Goal: Task Accomplishment & Management: Use online tool/utility

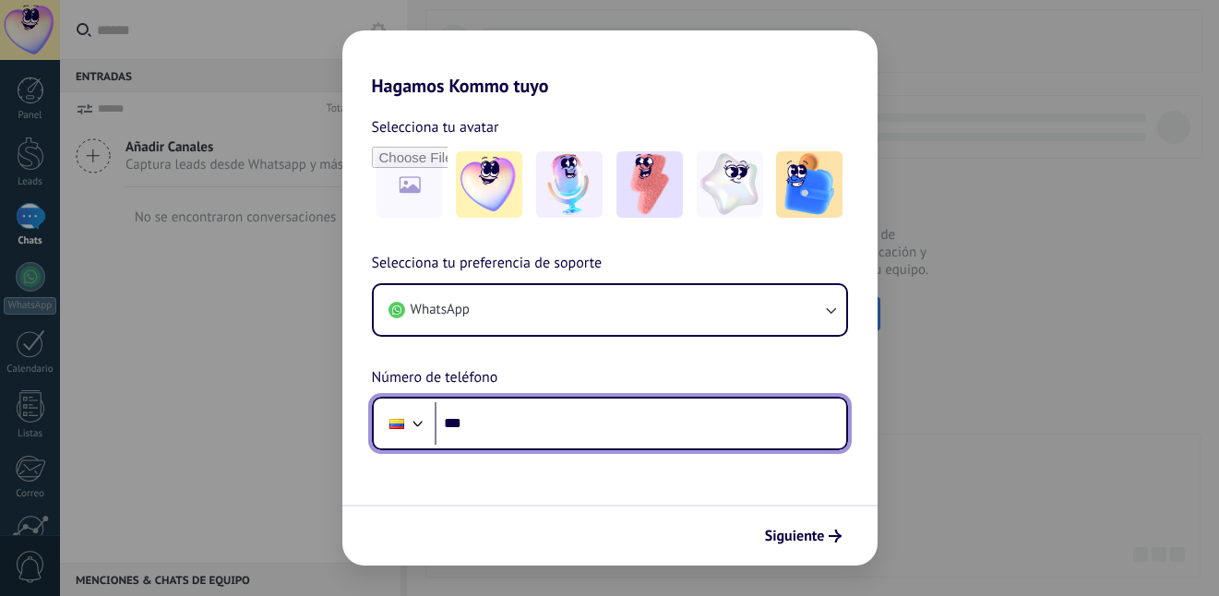
drag, startPoint x: 515, startPoint y: 411, endPoint x: 522, endPoint y: 404, distance: 9.8
click at [522, 404] on input "***" at bounding box center [641, 423] width 412 height 42
paste input "**********"
type input "**********"
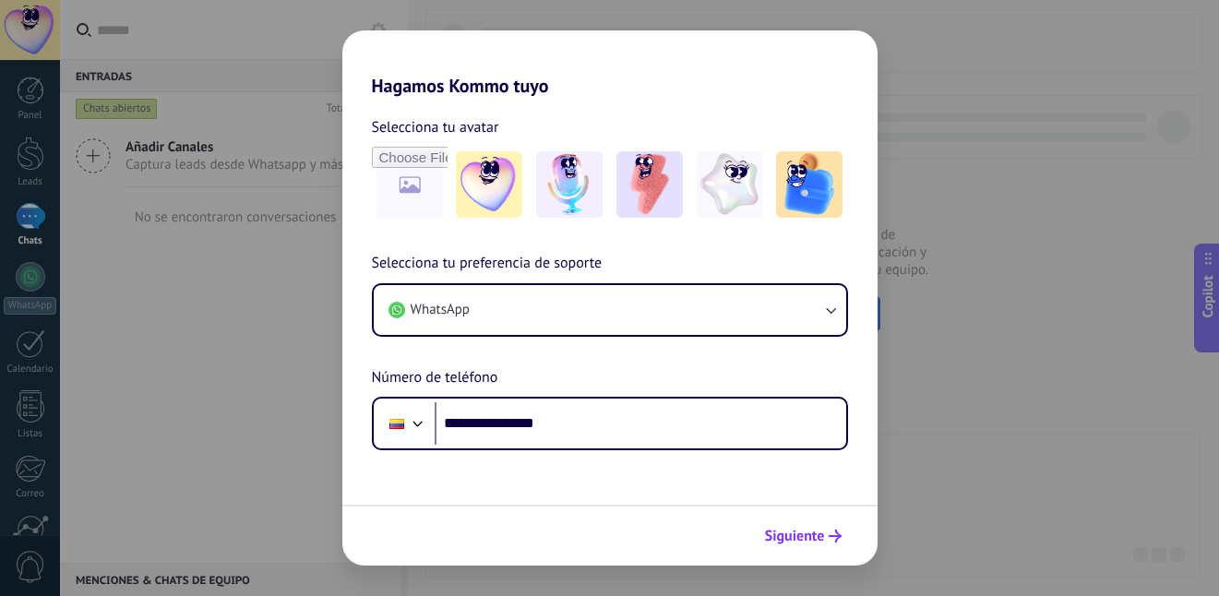
click at [805, 532] on span "Siguiente" at bounding box center [795, 536] width 60 height 13
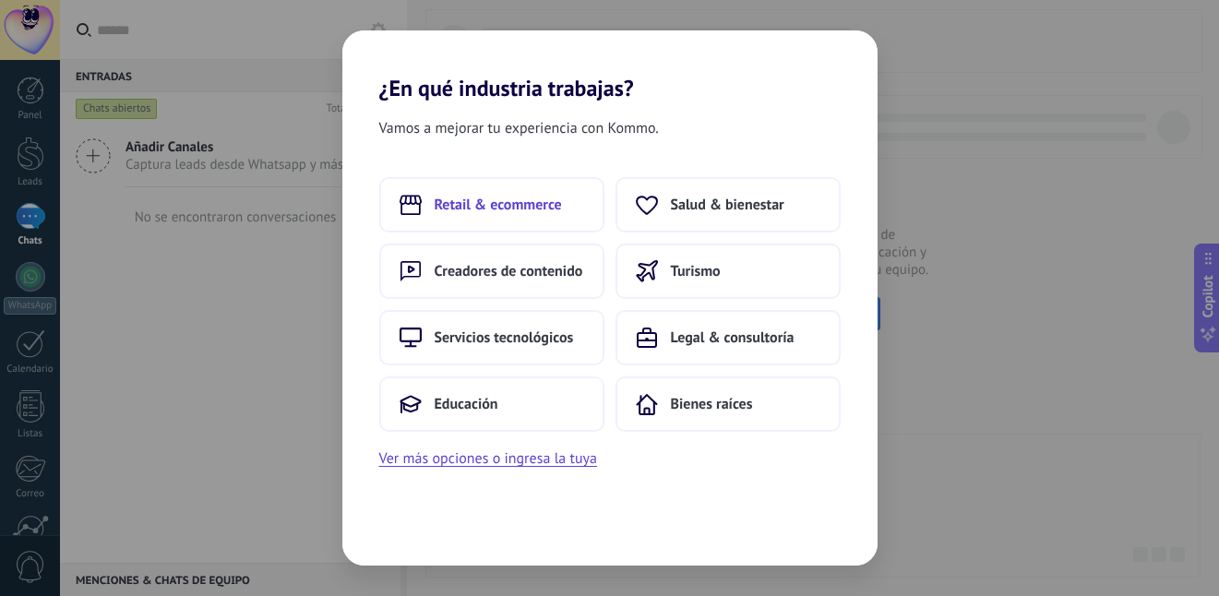
click at [540, 203] on span "Retail & ecommerce" at bounding box center [498, 205] width 127 height 18
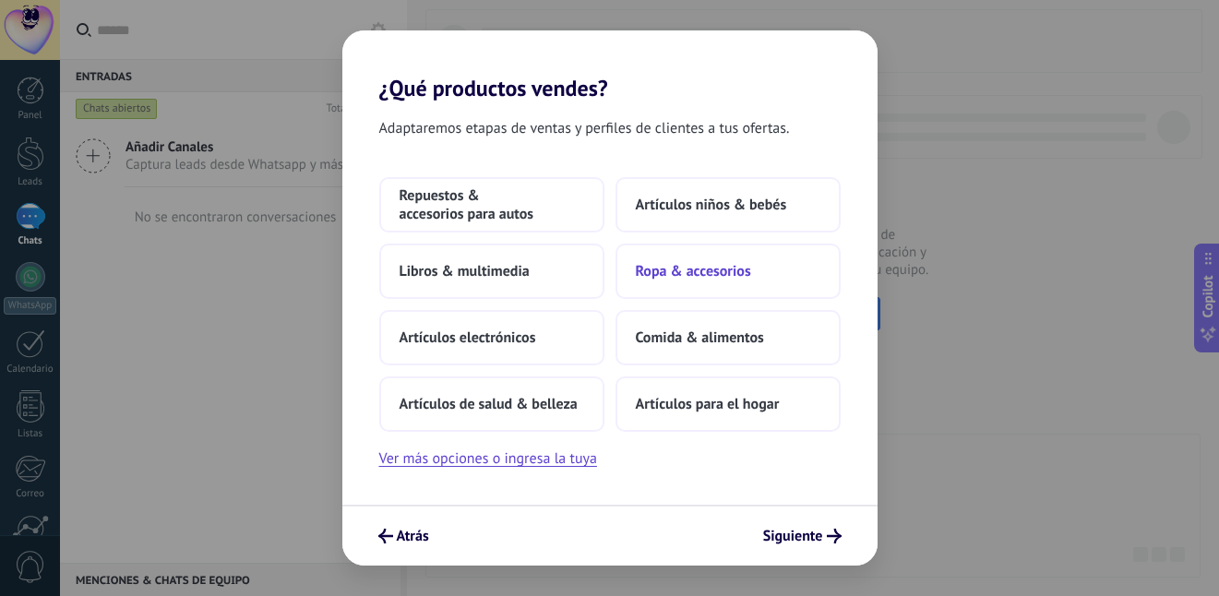
click at [738, 278] on span "Ropa & accesorios" at bounding box center [693, 271] width 115 height 18
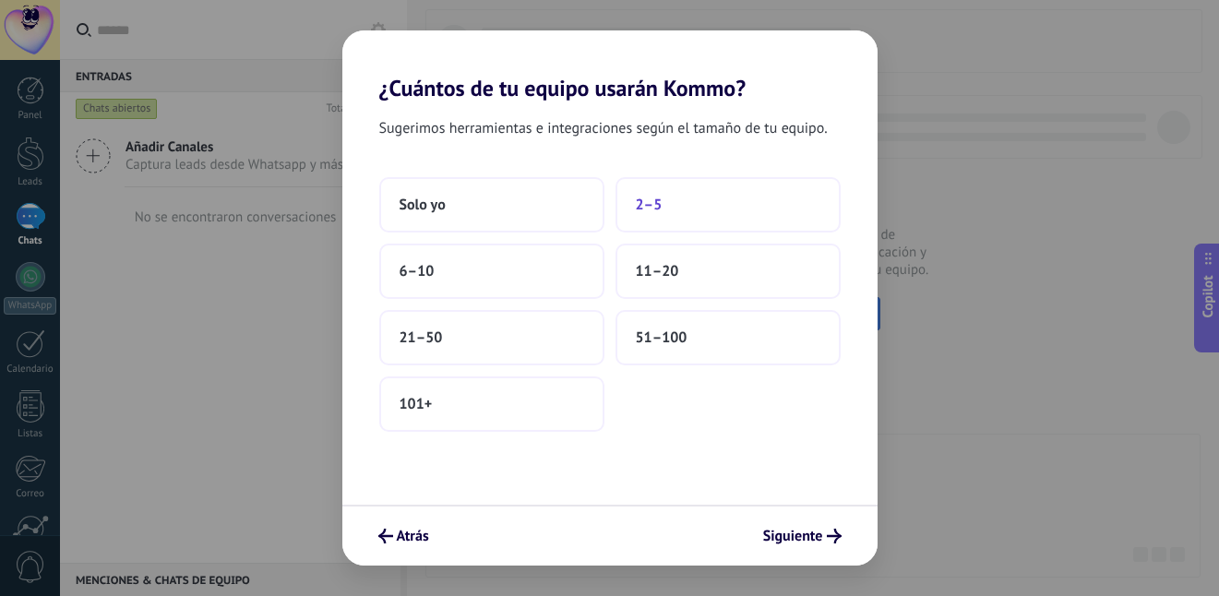
click at [631, 200] on button "2–5" at bounding box center [728, 204] width 225 height 55
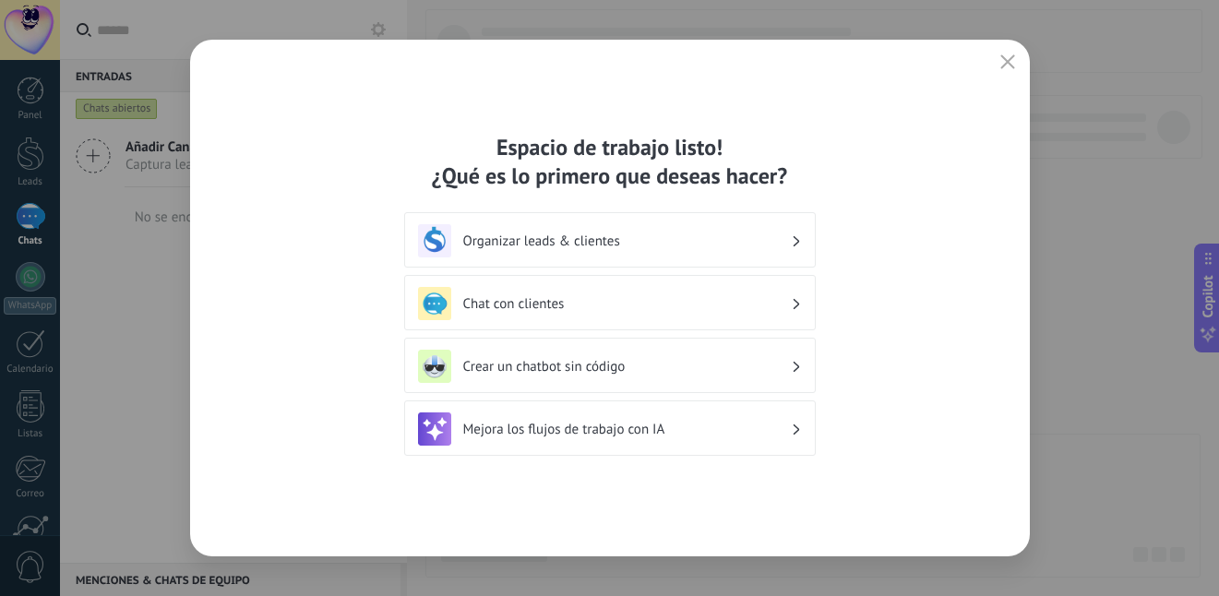
click at [558, 368] on h3 "Crear un chatbot sin código" at bounding box center [627, 367] width 328 height 18
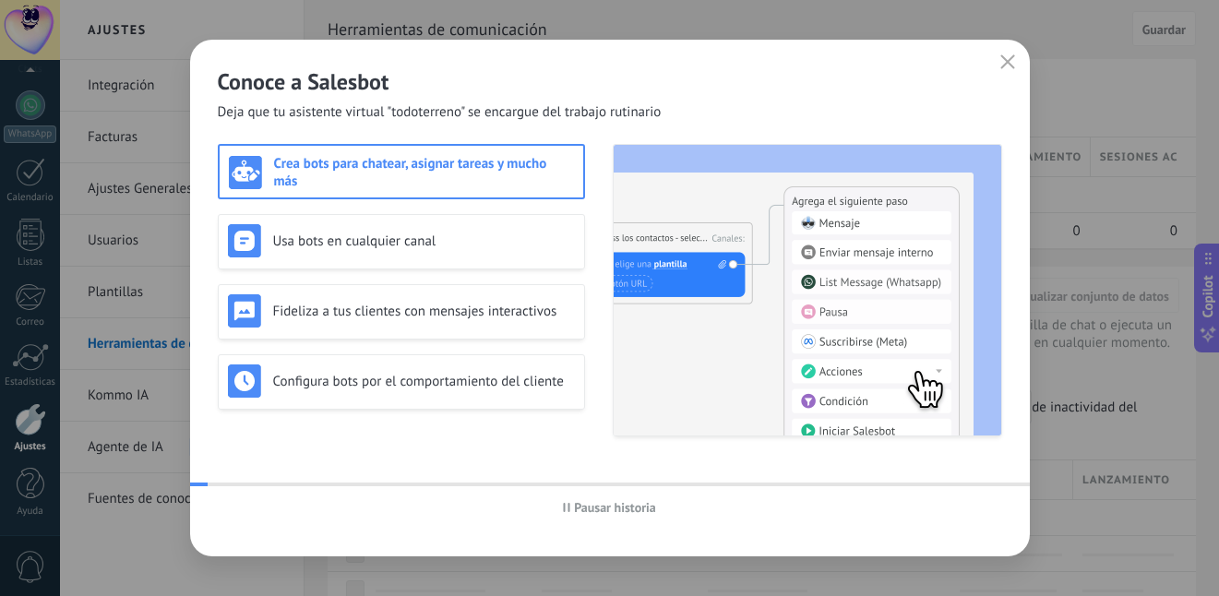
click at [778, 348] on img at bounding box center [808, 290] width 388 height 291
click at [495, 258] on div "Usa bots en cualquier canal" at bounding box center [401, 241] width 367 height 55
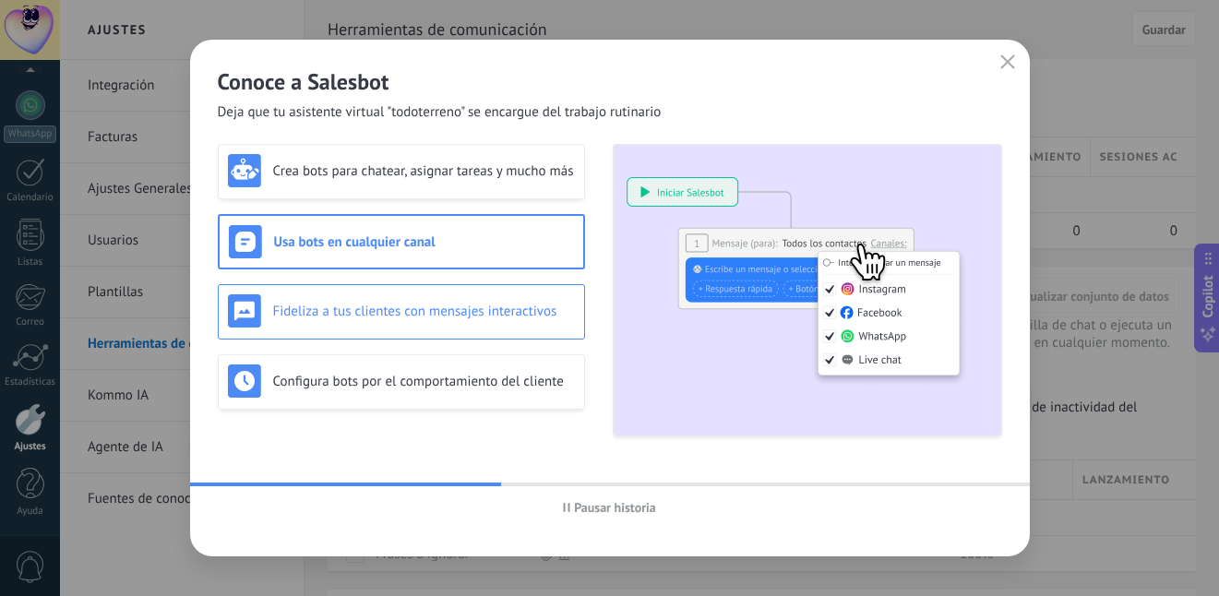
click at [475, 322] on div "Fideliza a tus clientes con mensajes interactivos" at bounding box center [401, 310] width 347 height 33
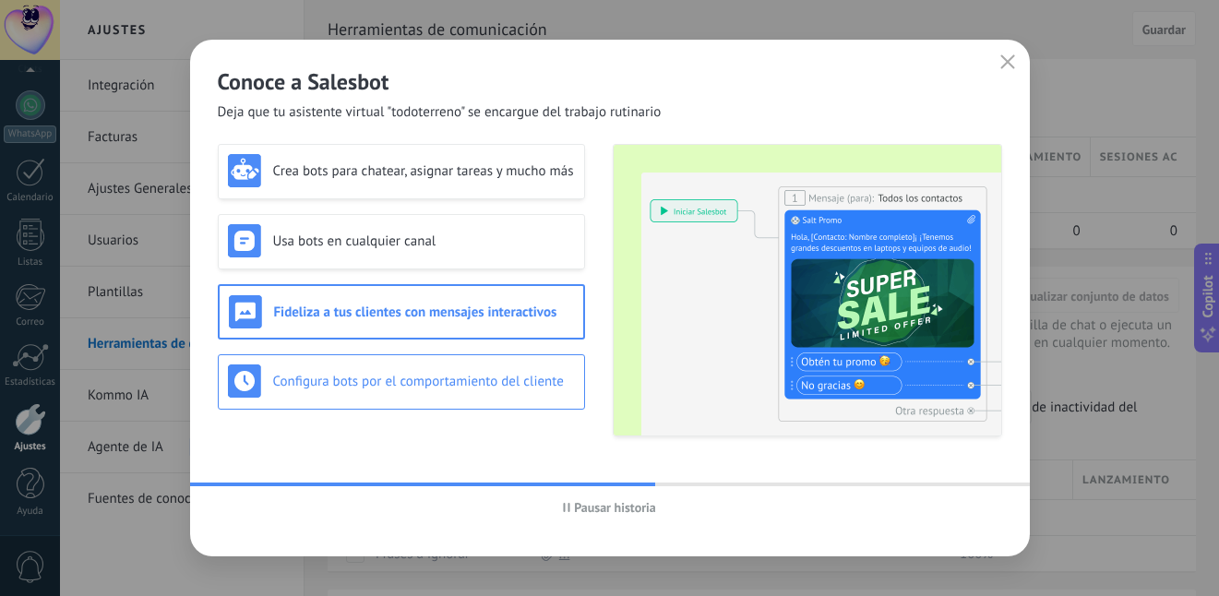
click at [516, 378] on h3 "Configura bots por el comportamiento del cliente" at bounding box center [424, 382] width 302 height 18
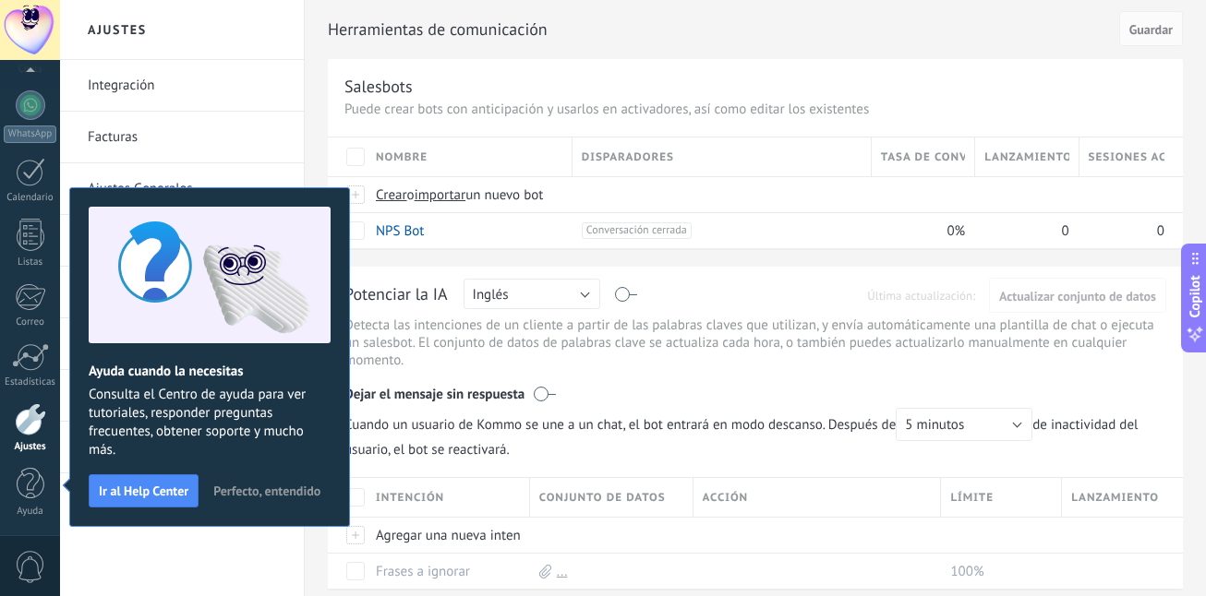
click at [260, 480] on button "Perfecto, entendido" at bounding box center [267, 491] width 124 height 28
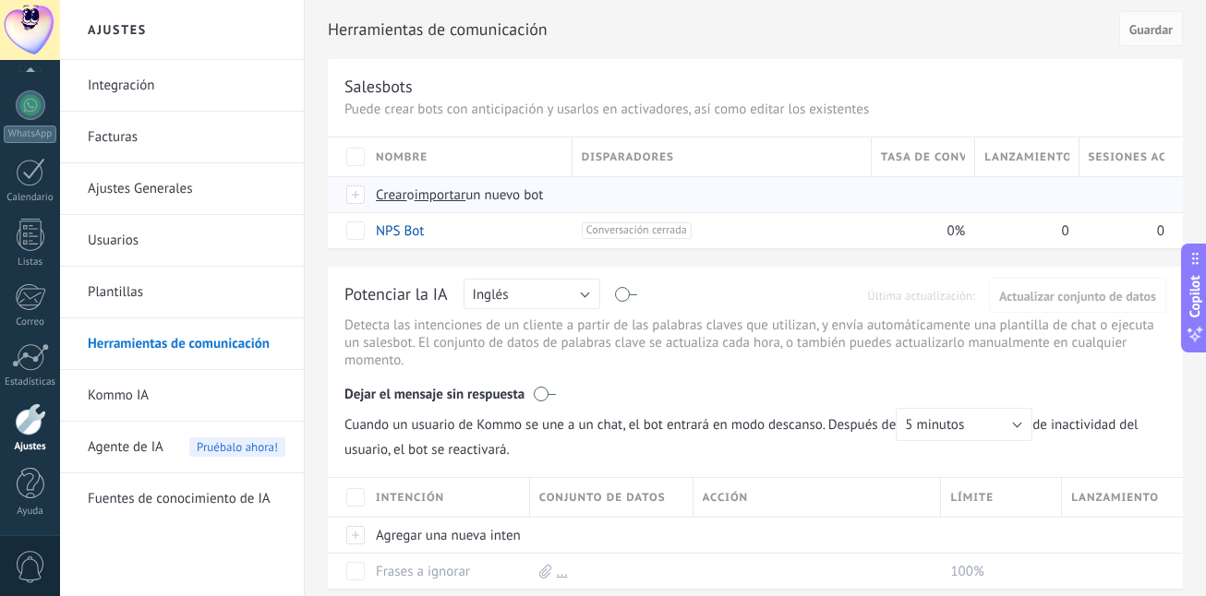
click at [391, 198] on span "Crear" at bounding box center [391, 195] width 31 height 18
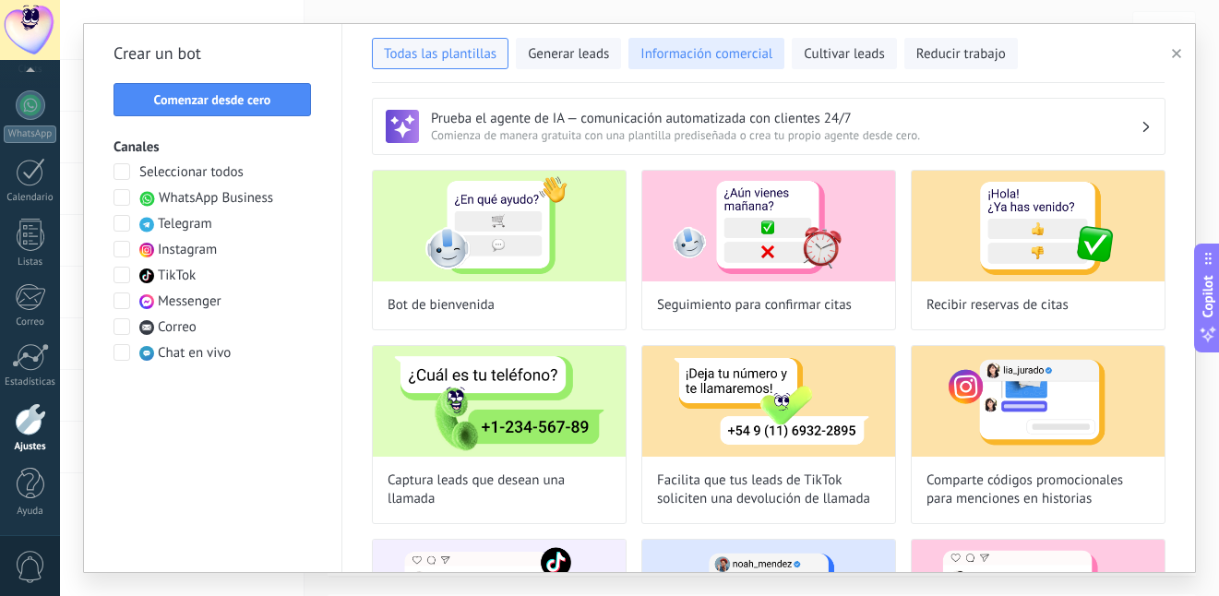
click at [723, 63] on span "Información comercial" at bounding box center [707, 54] width 132 height 18
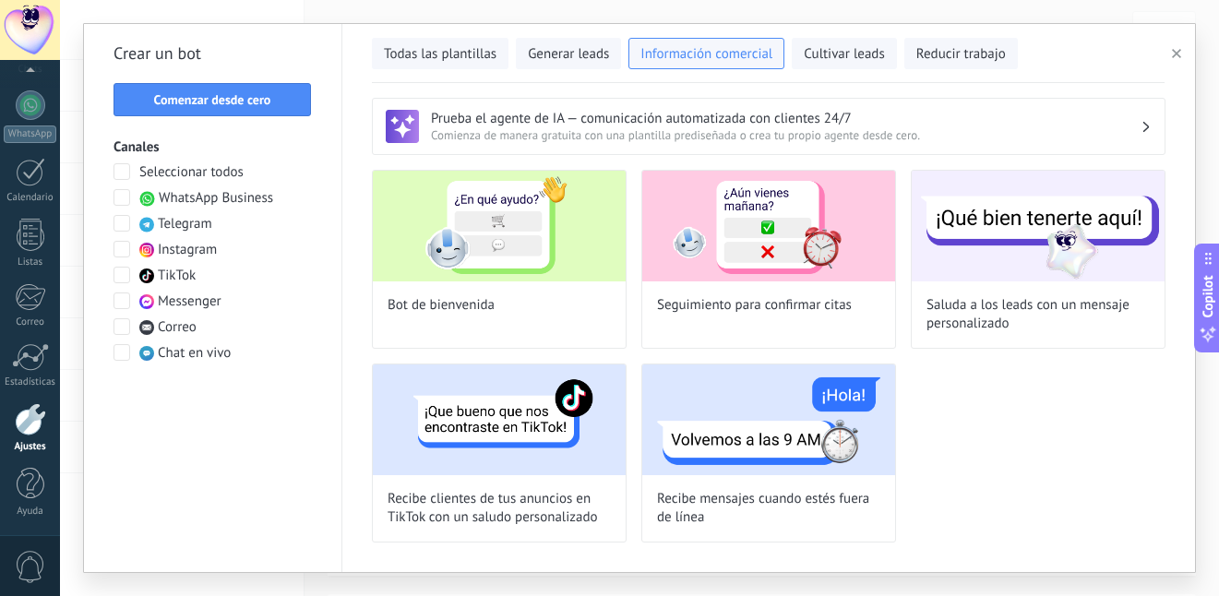
click at [253, 198] on span "WhatsApp Business" at bounding box center [216, 198] width 114 height 18
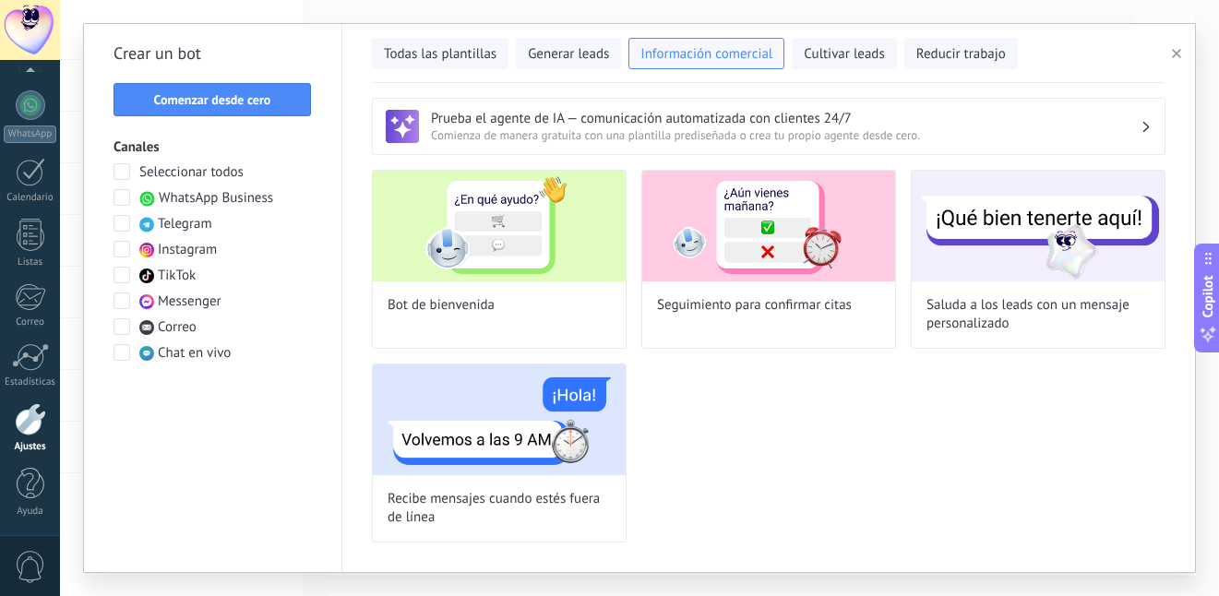
click at [254, 198] on span "WhatsApp Business" at bounding box center [216, 198] width 114 height 18
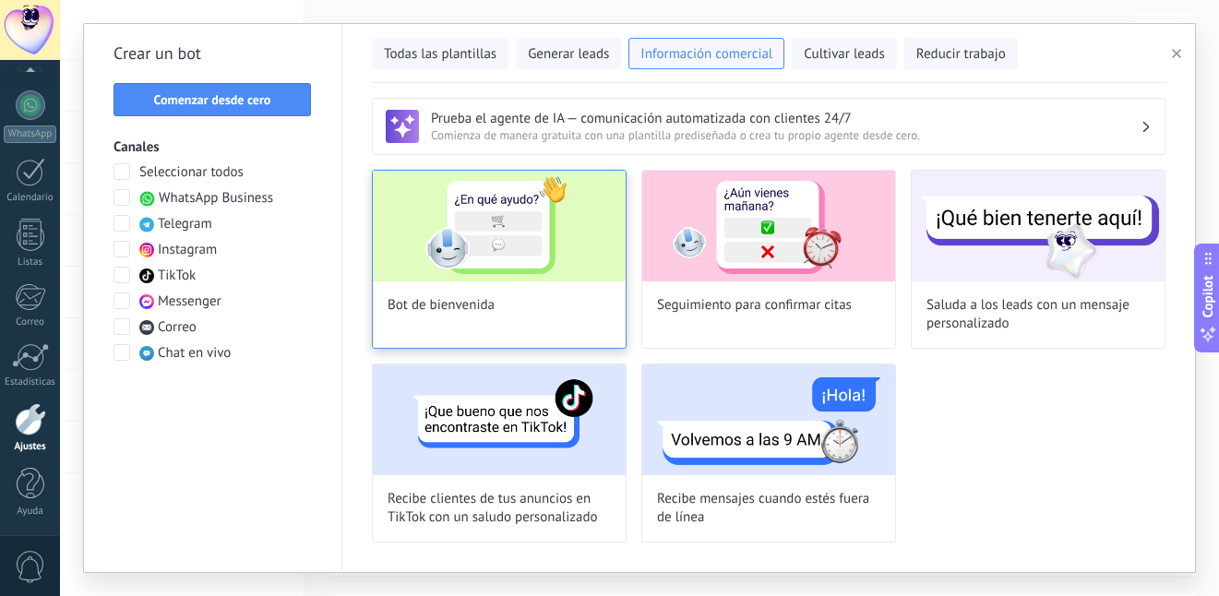
click at [541, 235] on img at bounding box center [499, 226] width 253 height 111
type input "**********"
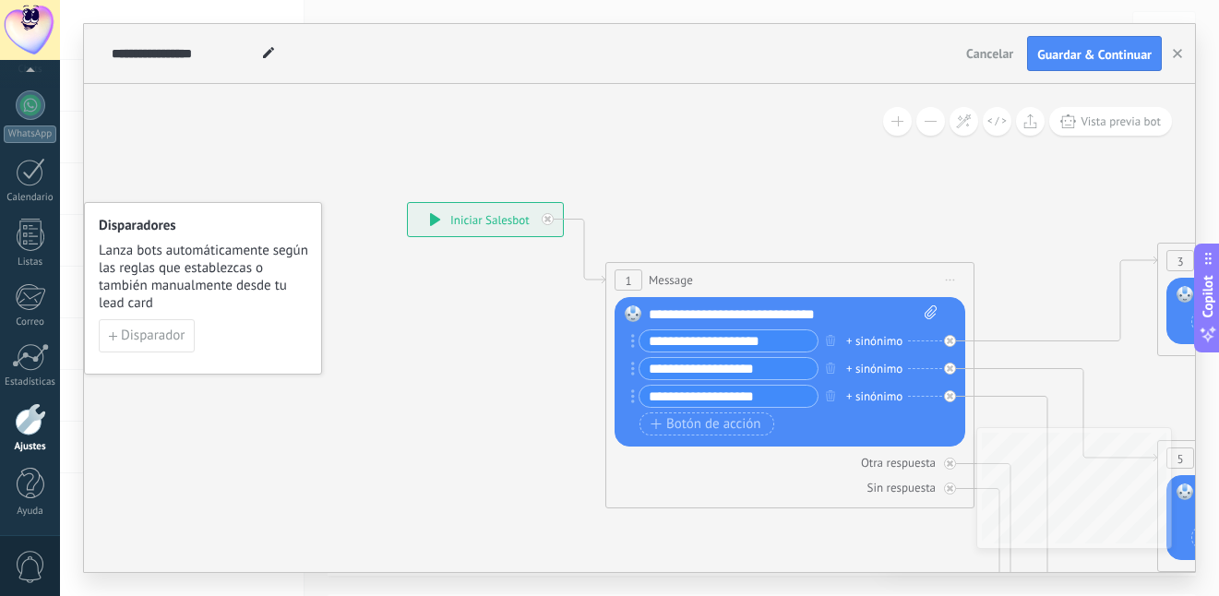
drag, startPoint x: 873, startPoint y: 273, endPoint x: 763, endPoint y: 238, distance: 115.3
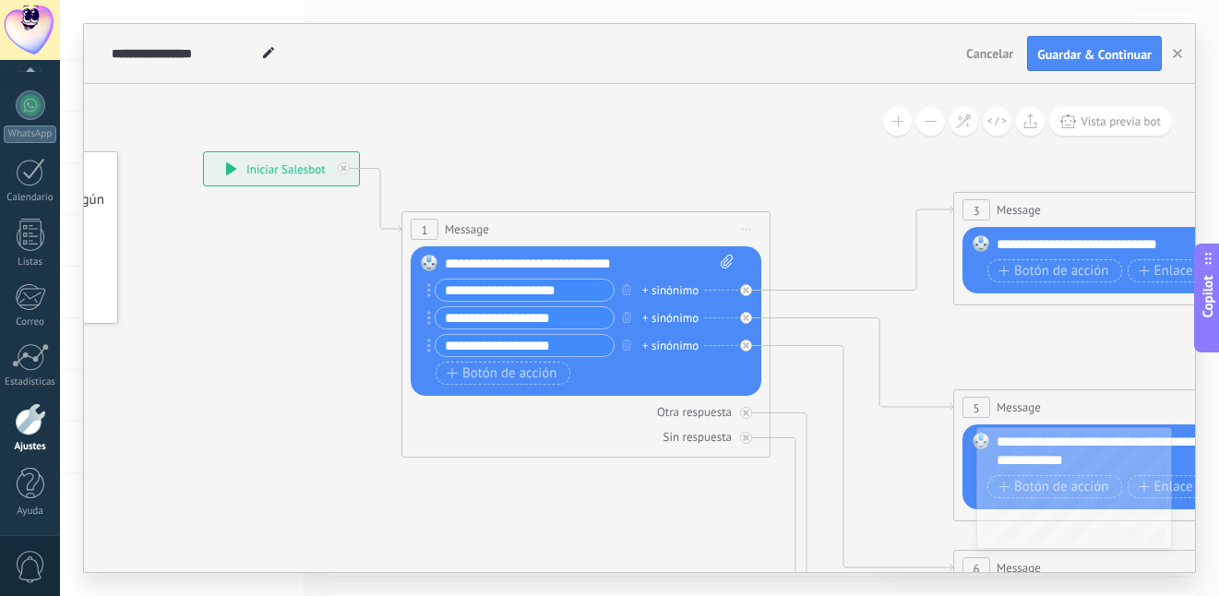
drag, startPoint x: 811, startPoint y: 216, endPoint x: 592, endPoint y: 187, distance: 221.6
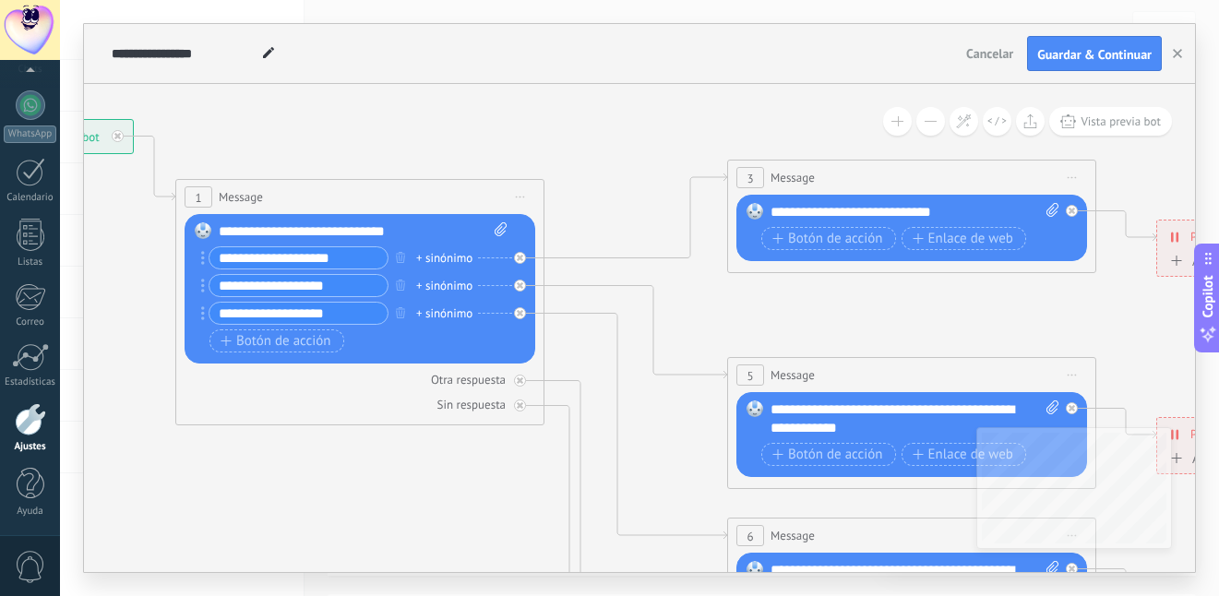
drag, startPoint x: 780, startPoint y: 181, endPoint x: 587, endPoint y: 156, distance: 194.5
click at [587, 156] on icon at bounding box center [953, 580] width 2877 height 1844
click at [1098, 121] on span "Vista previa bot" at bounding box center [1121, 122] width 80 height 16
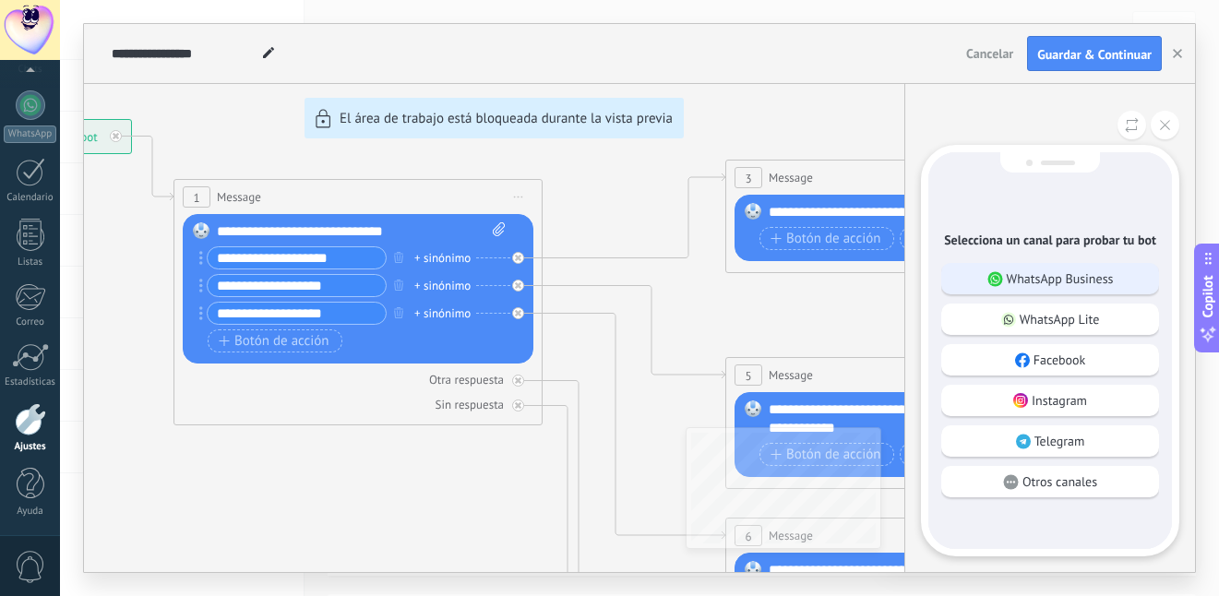
click at [1046, 281] on p "WhatsApp Business" at bounding box center [1060, 278] width 107 height 17
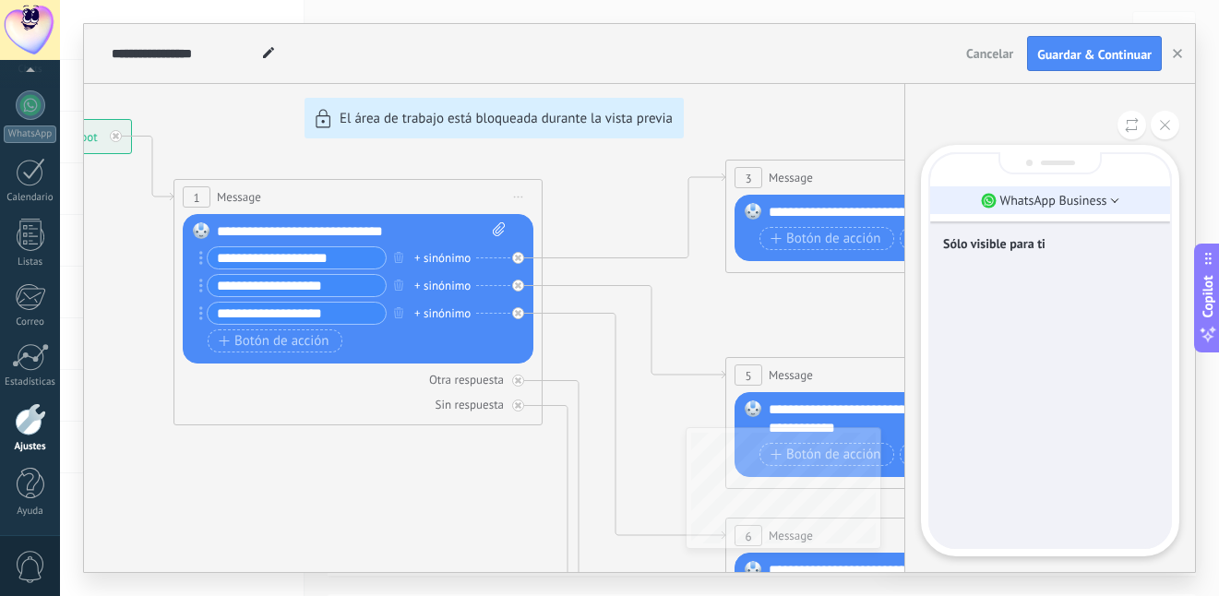
click at [1107, 207] on p "WhatsApp Business" at bounding box center [1054, 200] width 107 height 17
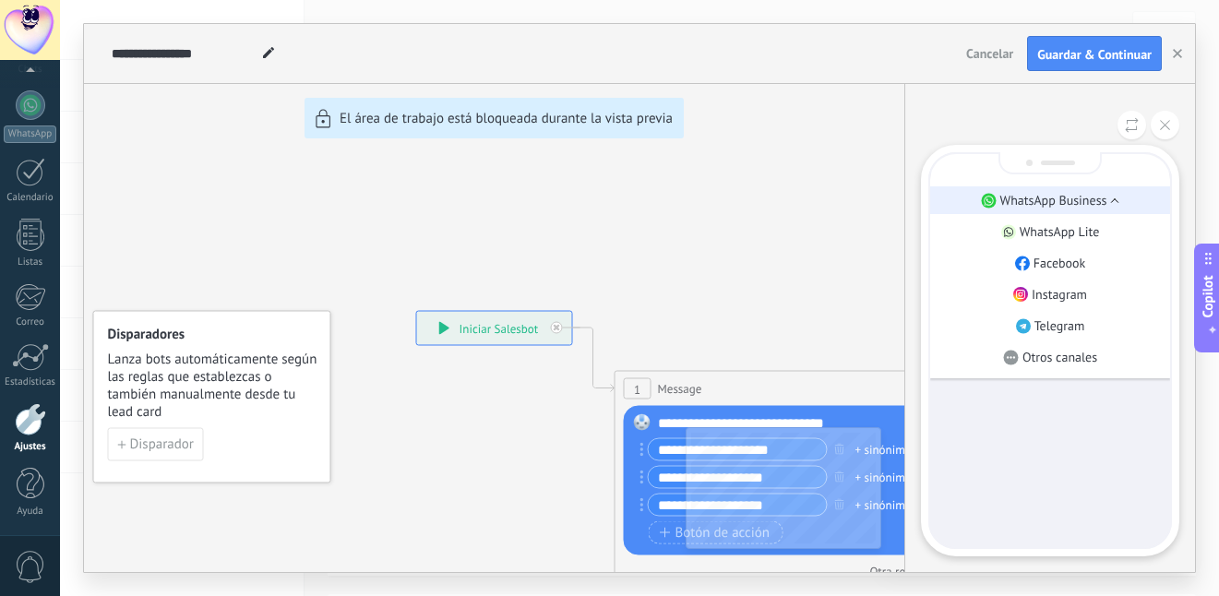
click at [1096, 209] on li "WhatsApp Business" at bounding box center [1050, 200] width 240 height 28
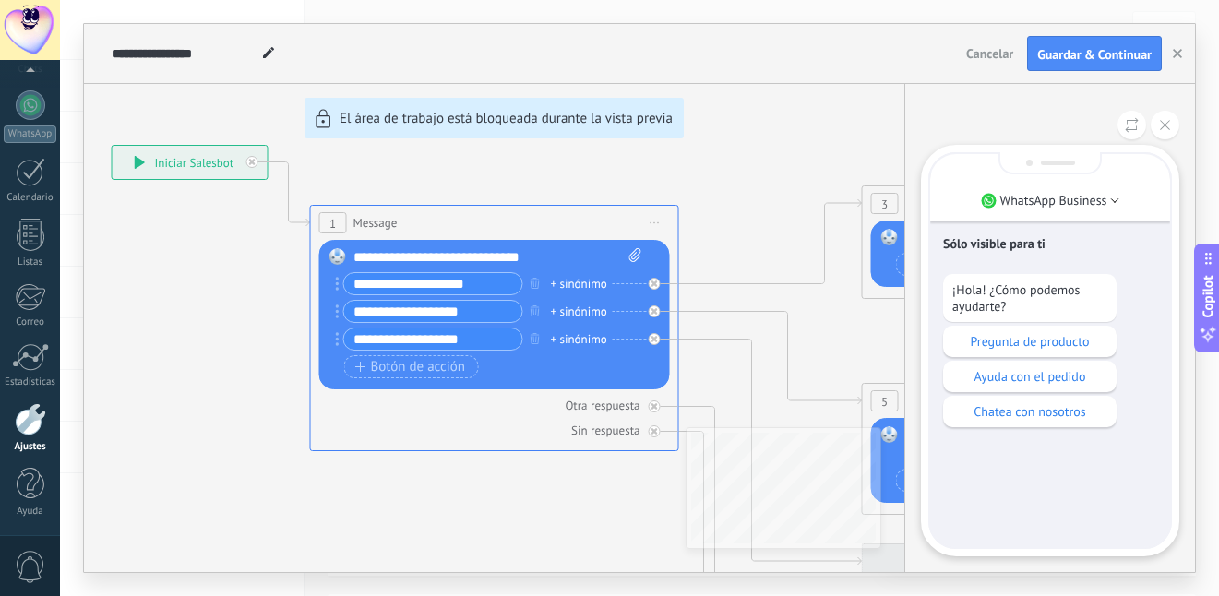
click at [450, 317] on div "**********" at bounding box center [639, 298] width 1111 height 548
click at [1062, 414] on p "Chatea con nosotros" at bounding box center [1030, 411] width 155 height 17
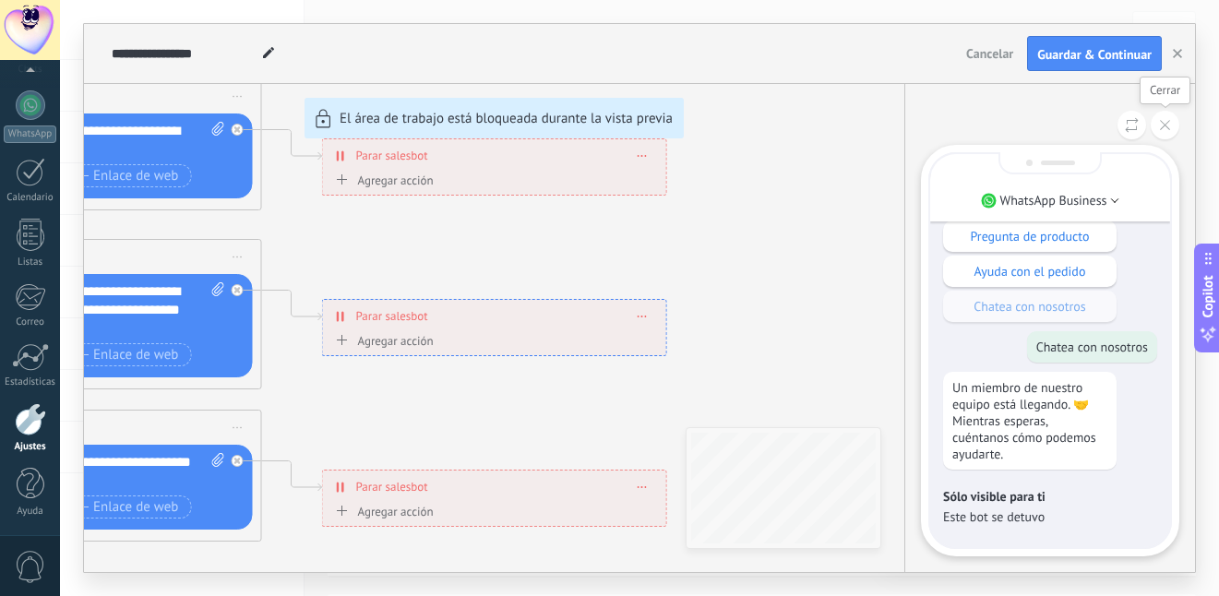
click at [1170, 131] on button at bounding box center [1165, 125] width 29 height 29
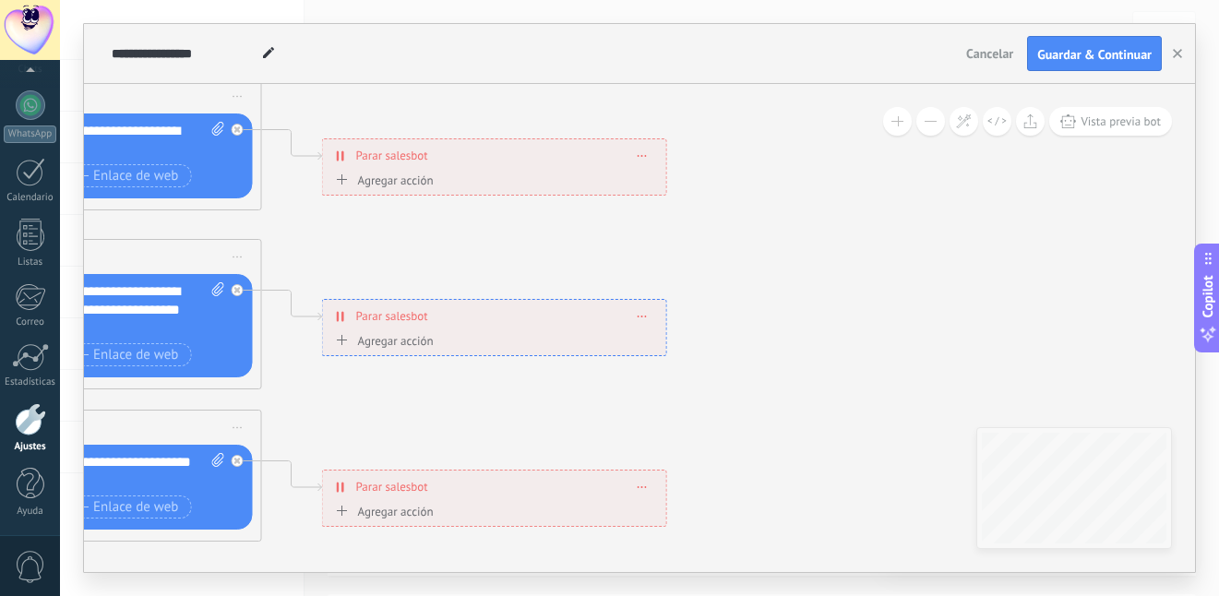
drag, startPoint x: 451, startPoint y: 208, endPoint x: 782, endPoint y: 230, distance: 331.2
click at [782, 230] on div "**********" at bounding box center [639, 298] width 1111 height 548
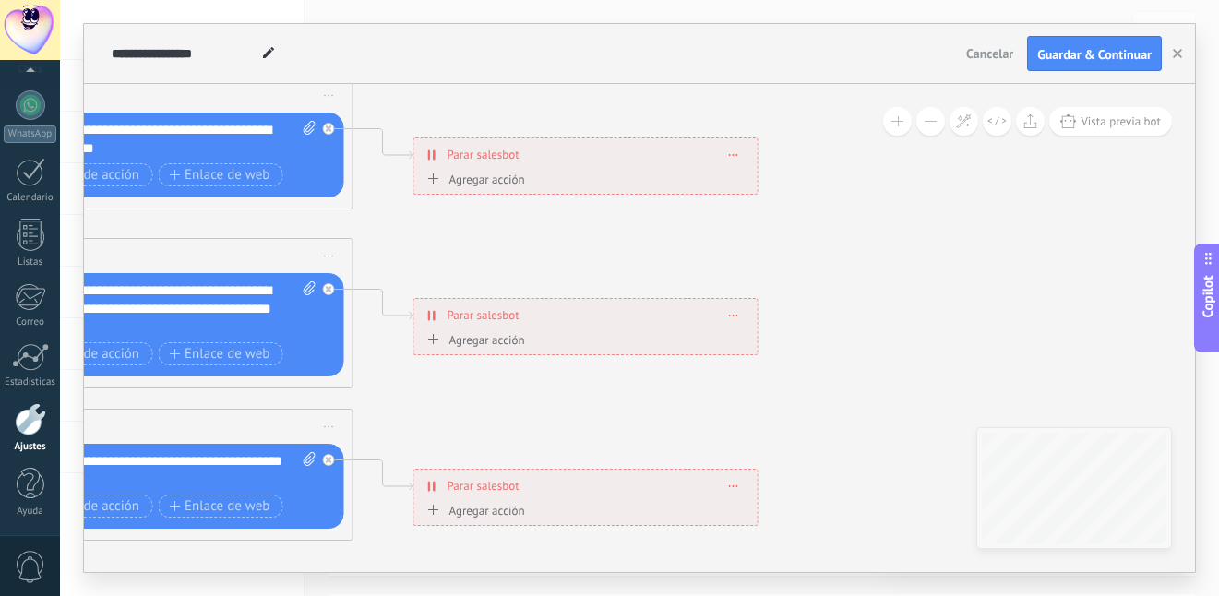
drag, startPoint x: 427, startPoint y: 249, endPoint x: 656, endPoint y: 280, distance: 230.9
click at [652, 277] on icon at bounding box center [210, 300] width 2877 height 1844
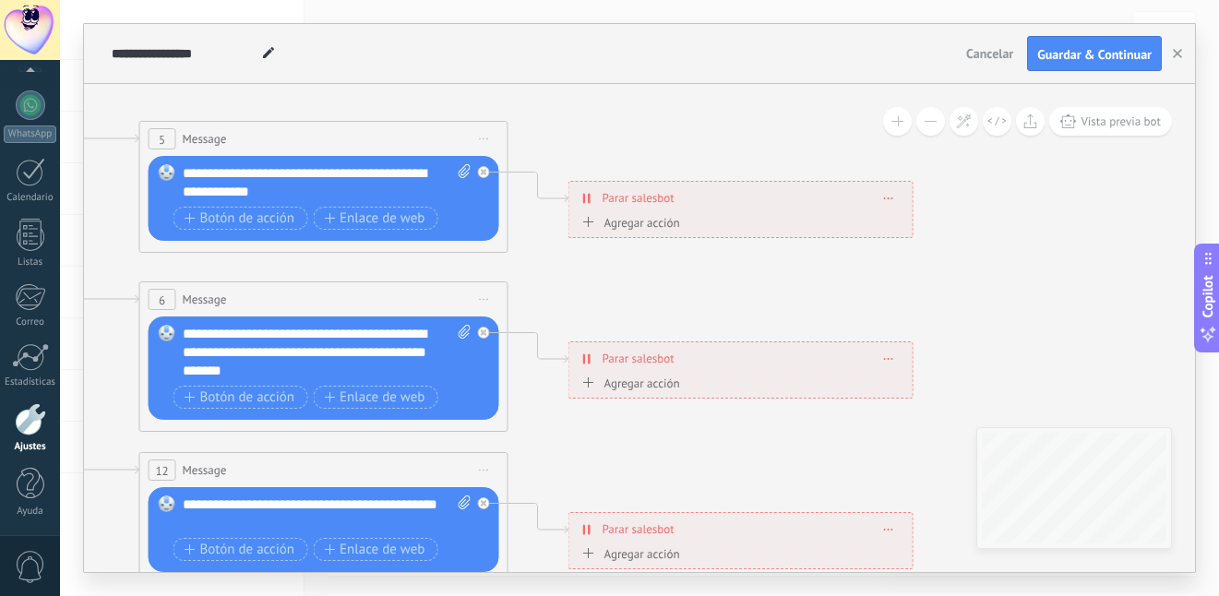
drag, startPoint x: 577, startPoint y: 264, endPoint x: 889, endPoint y: 369, distance: 329.3
click at [924, 397] on icon at bounding box center [365, 343] width 2877 height 1844
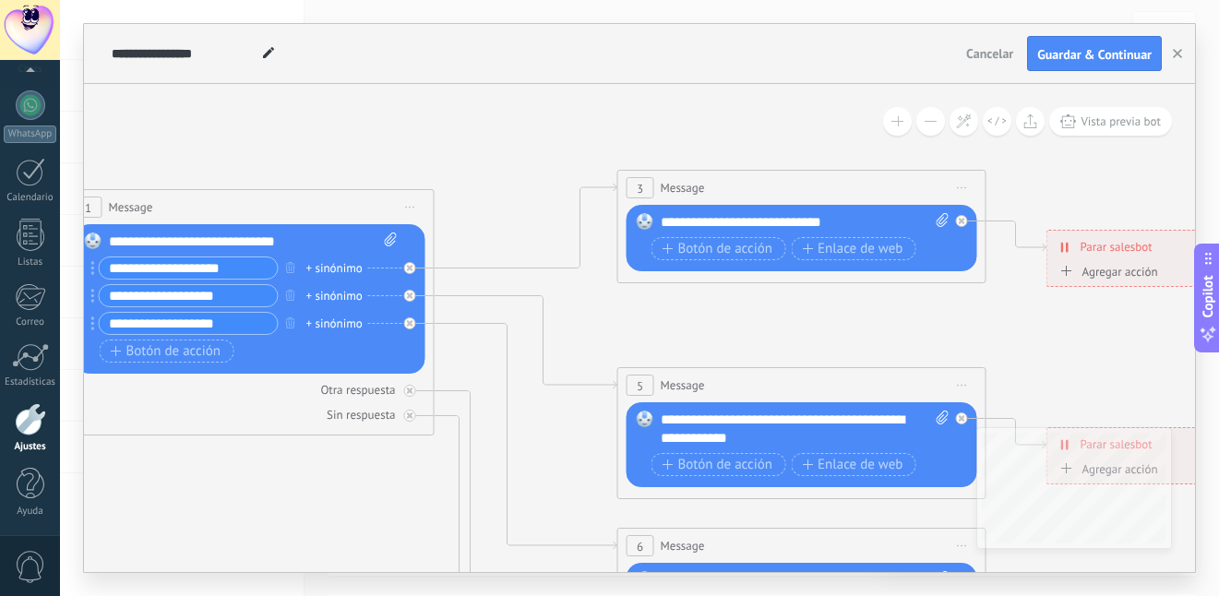
drag, startPoint x: 512, startPoint y: 159, endPoint x: 687, endPoint y: 302, distance: 225.6
click at [686, 301] on icon at bounding box center [844, 590] width 2877 height 1844
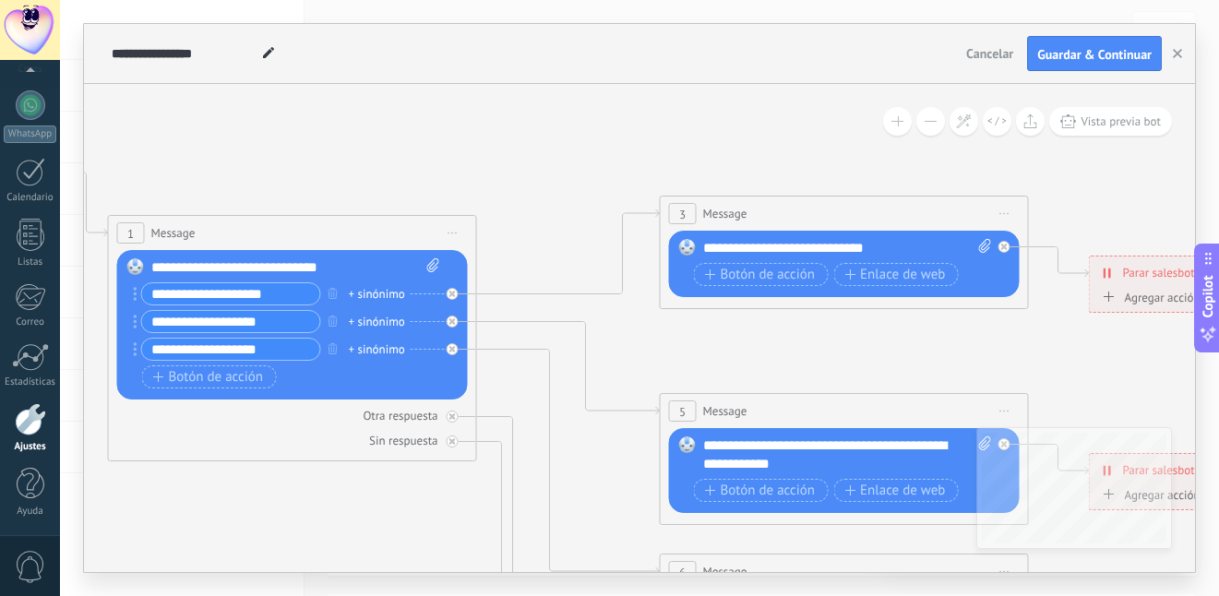
drag, startPoint x: 547, startPoint y: 176, endPoint x: 773, endPoint y: 232, distance: 231.9
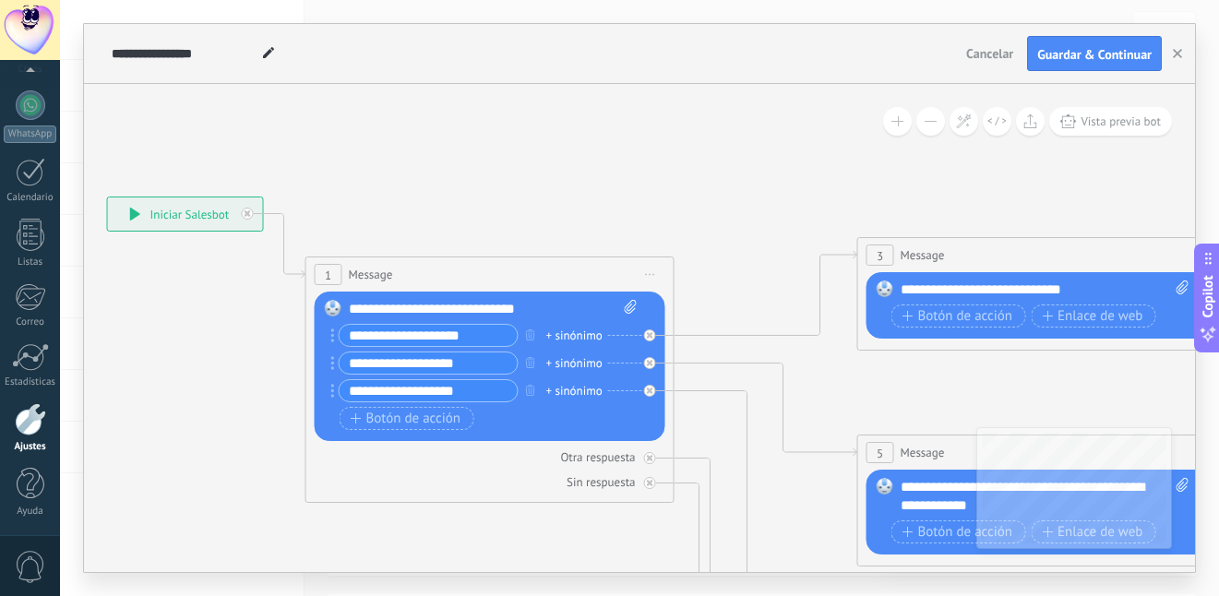
drag, startPoint x: 628, startPoint y: 218, endPoint x: 797, endPoint y: 180, distance: 173.1
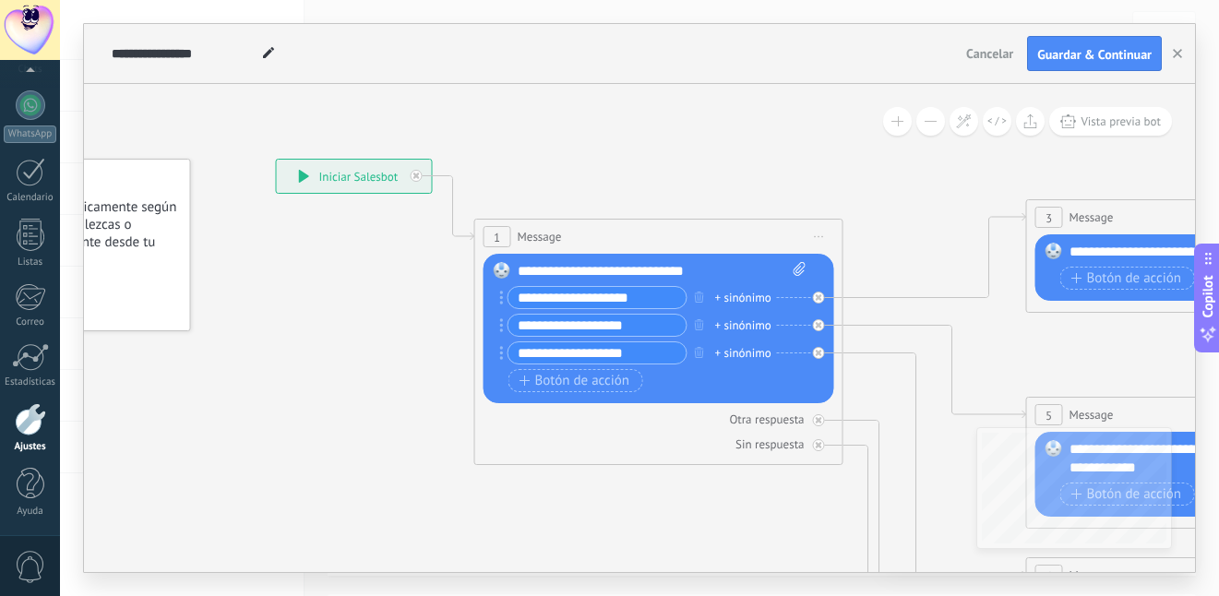
drag, startPoint x: 528, startPoint y: 183, endPoint x: 678, endPoint y: 210, distance: 152.8
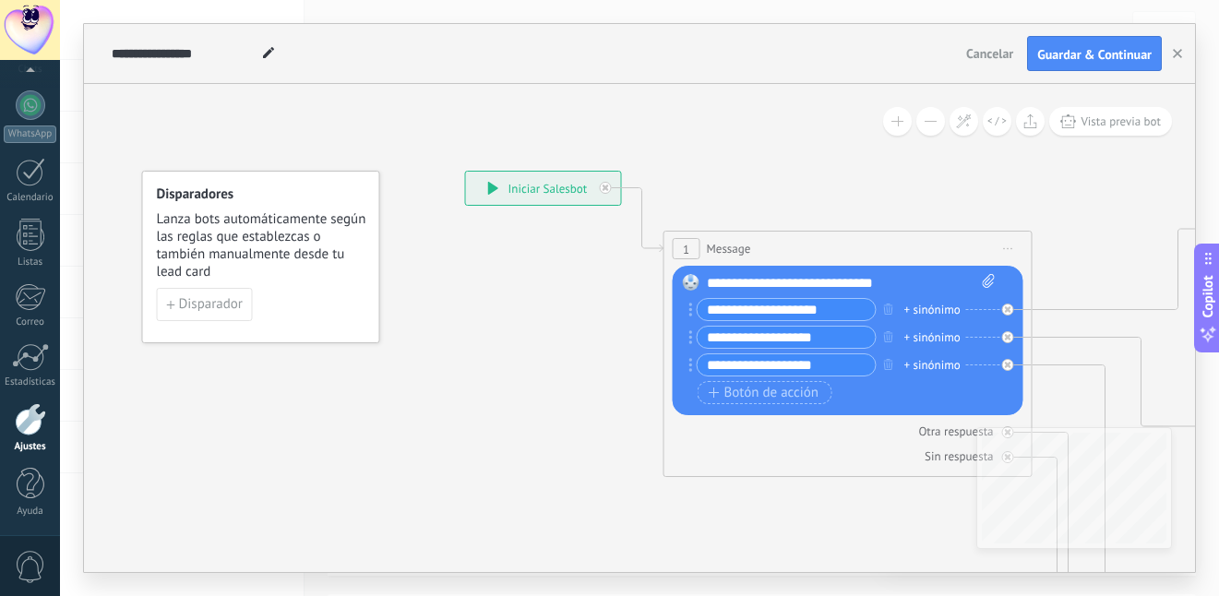
drag, startPoint x: 564, startPoint y: 118, endPoint x: 605, endPoint y: 104, distance: 42.9
click at [198, 303] on span "Disparador" at bounding box center [211, 304] width 64 height 13
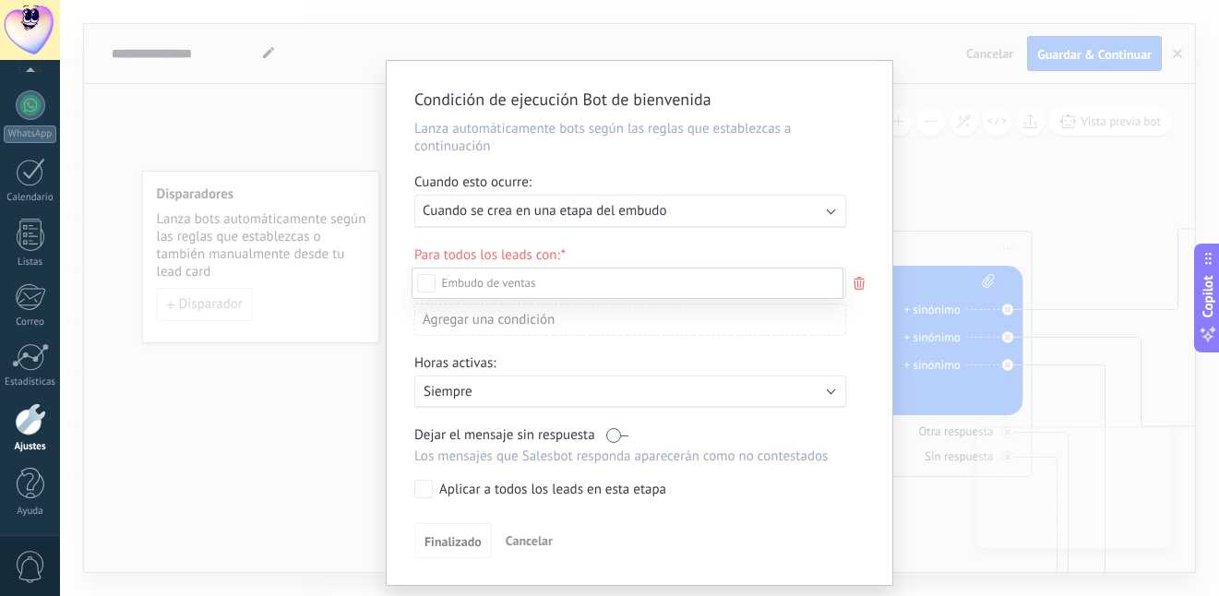
scroll to position [0, 0]
click at [909, 153] on div at bounding box center [639, 298] width 1159 height 596
click at [900, 184] on div "Condición de ejecución Bot de bienvenida Lanza automáticamente bots según las r…" at bounding box center [639, 298] width 1159 height 596
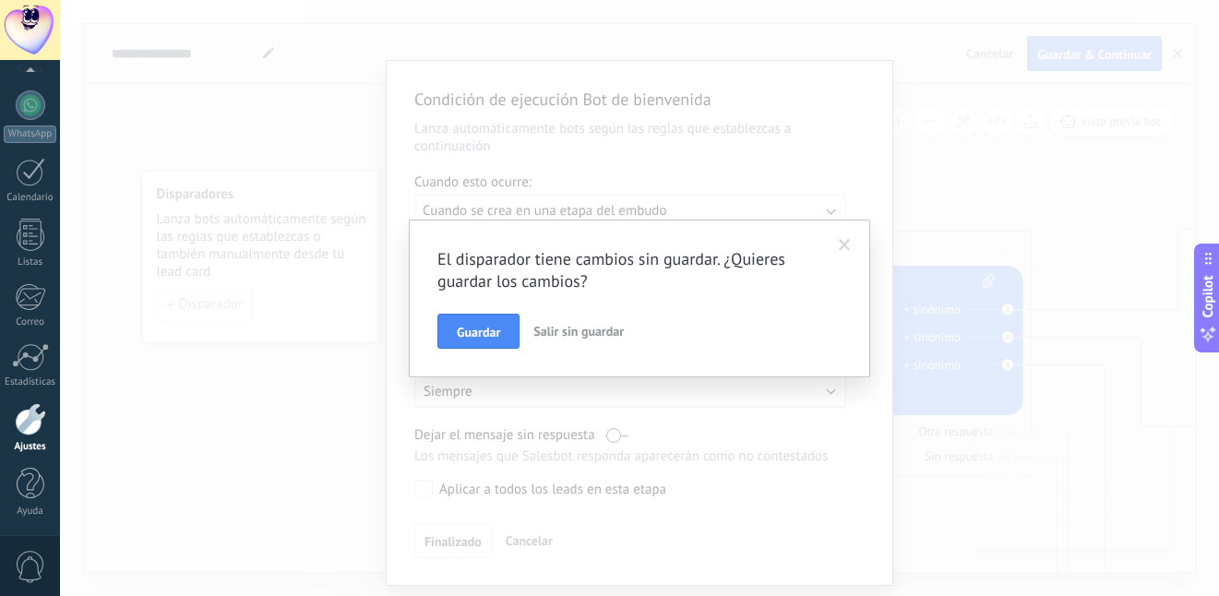
click at [900, 184] on div "El disparador tiene cambios sin guardar. ¿Quieres guardar los cambios? Guardar …" at bounding box center [639, 298] width 1159 height 596
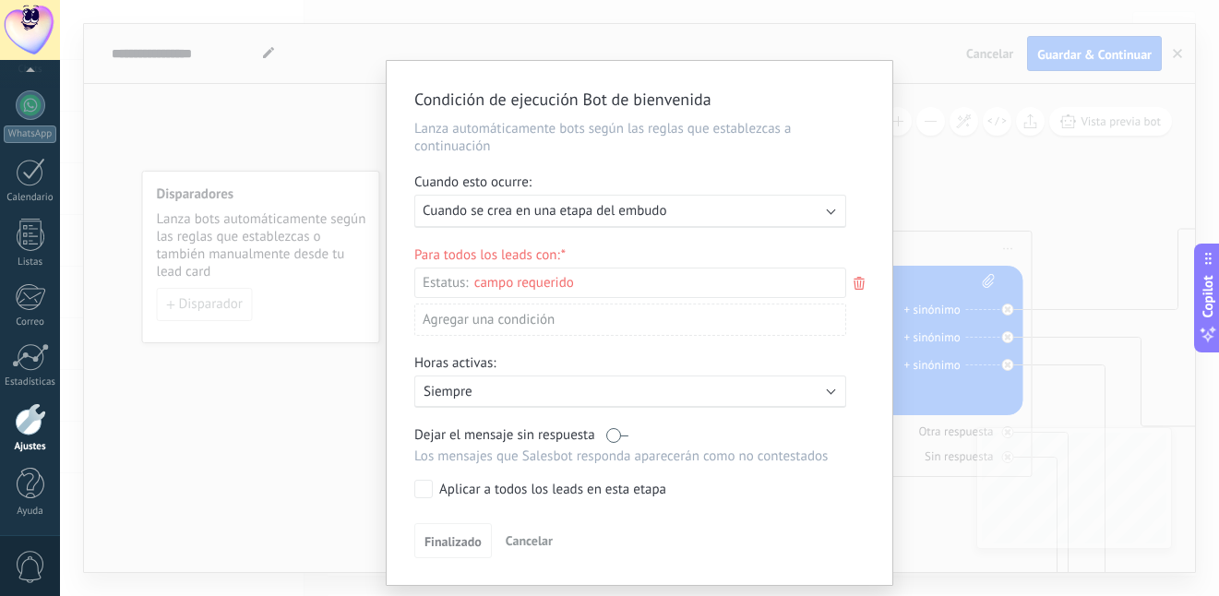
click at [942, 164] on div "Condición de ejecución Bot de bienvenida Lanza automáticamente bots según las r…" at bounding box center [639, 298] width 1159 height 596
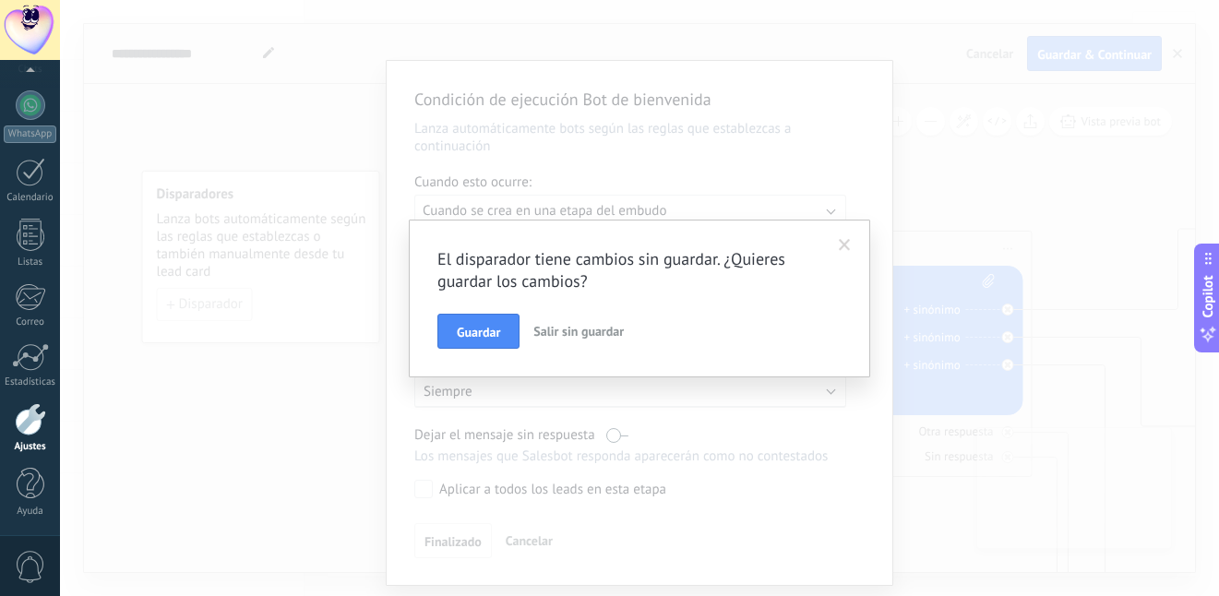
click at [598, 325] on span "Salir sin guardar" at bounding box center [579, 331] width 90 height 17
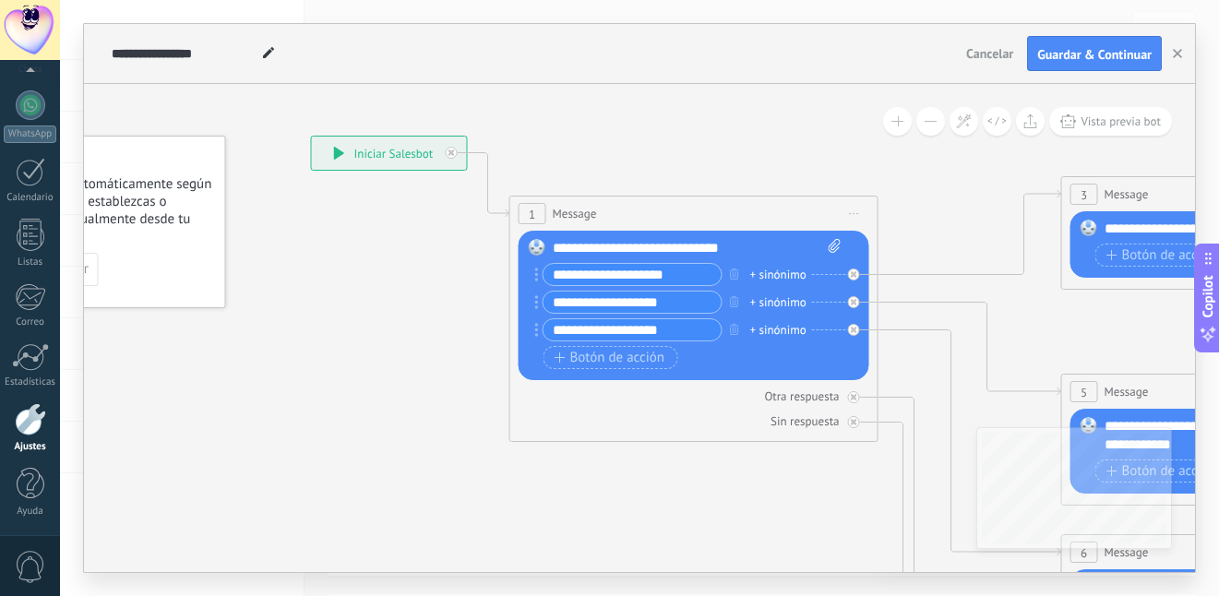
drag, startPoint x: 722, startPoint y: 175, endPoint x: 568, endPoint y: 140, distance: 158.1
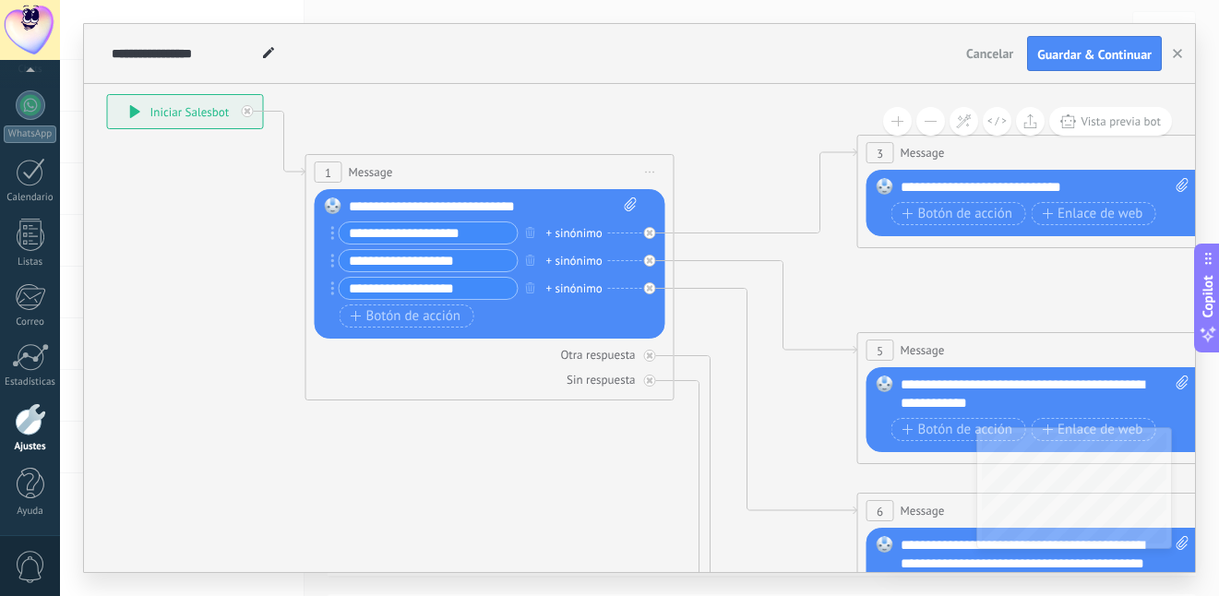
drag, startPoint x: 792, startPoint y: 179, endPoint x: 588, endPoint y: 138, distance: 208.2
click at [588, 138] on icon at bounding box center [1084, 555] width 2877 height 1844
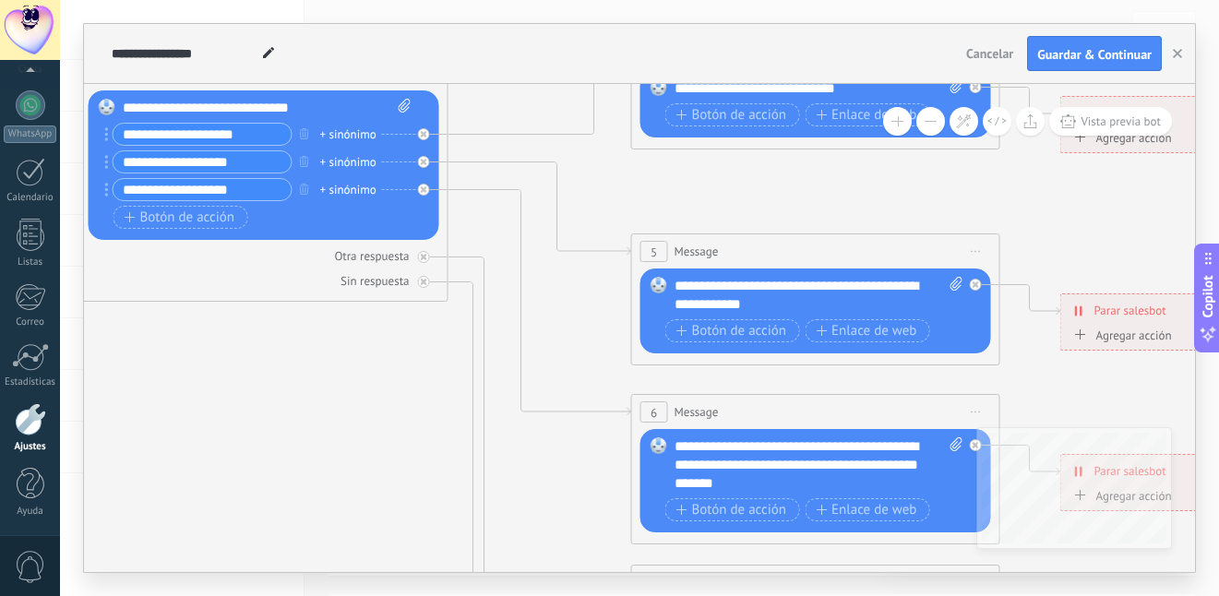
drag, startPoint x: 969, startPoint y: 257, endPoint x: 743, endPoint y: 158, distance: 246.8
click at [743, 158] on icon at bounding box center [857, 456] width 2877 height 1844
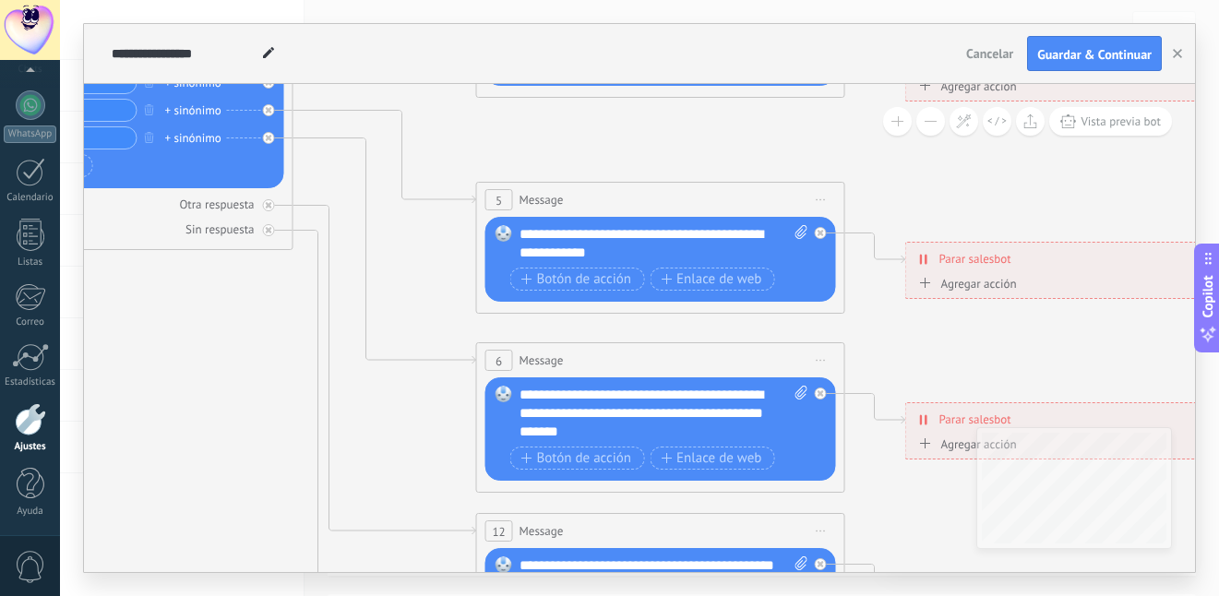
drag, startPoint x: 762, startPoint y: 168, endPoint x: 604, endPoint y: 114, distance: 167.6
click at [604, 115] on icon at bounding box center [702, 404] width 2877 height 1844
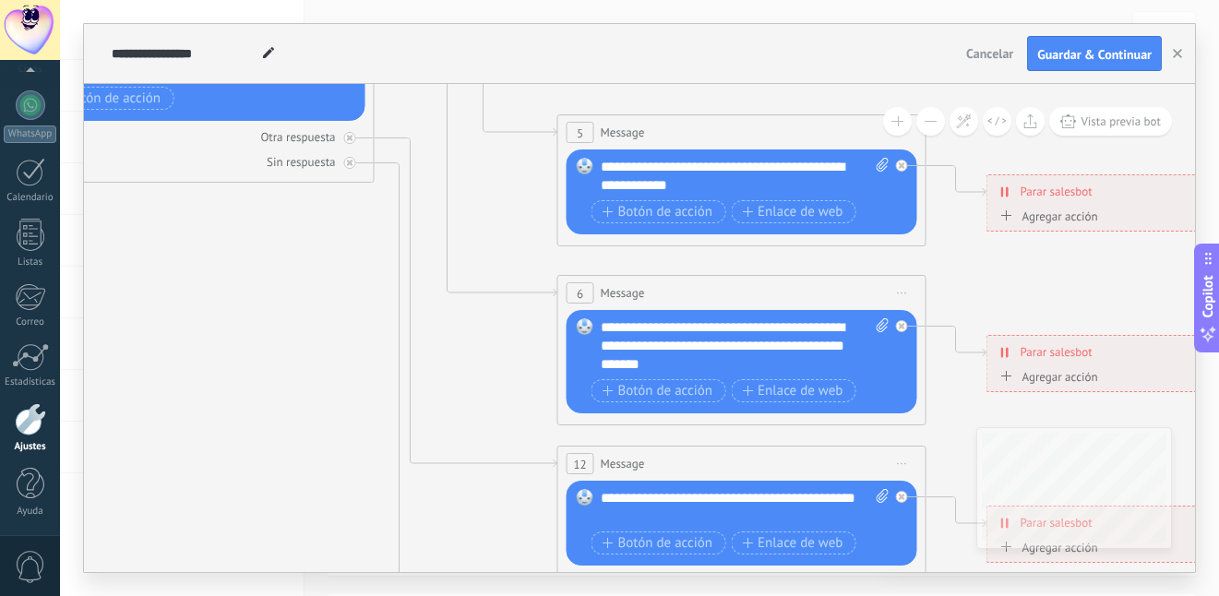
drag, startPoint x: 769, startPoint y: 151, endPoint x: 840, endPoint y: 102, distance: 86.3
click at [854, 83] on div "**********" at bounding box center [639, 298] width 1111 height 548
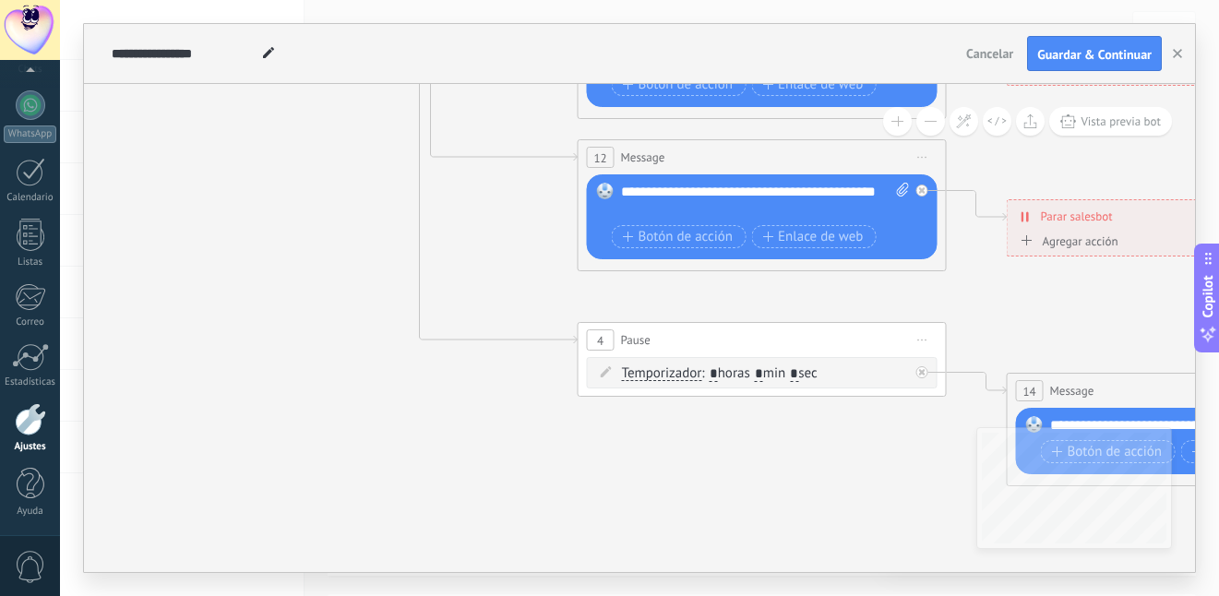
drag, startPoint x: 470, startPoint y: 426, endPoint x: 486, endPoint y: 113, distance: 314.2
click at [486, 114] on icon at bounding box center [804, 30] width 2877 height 1844
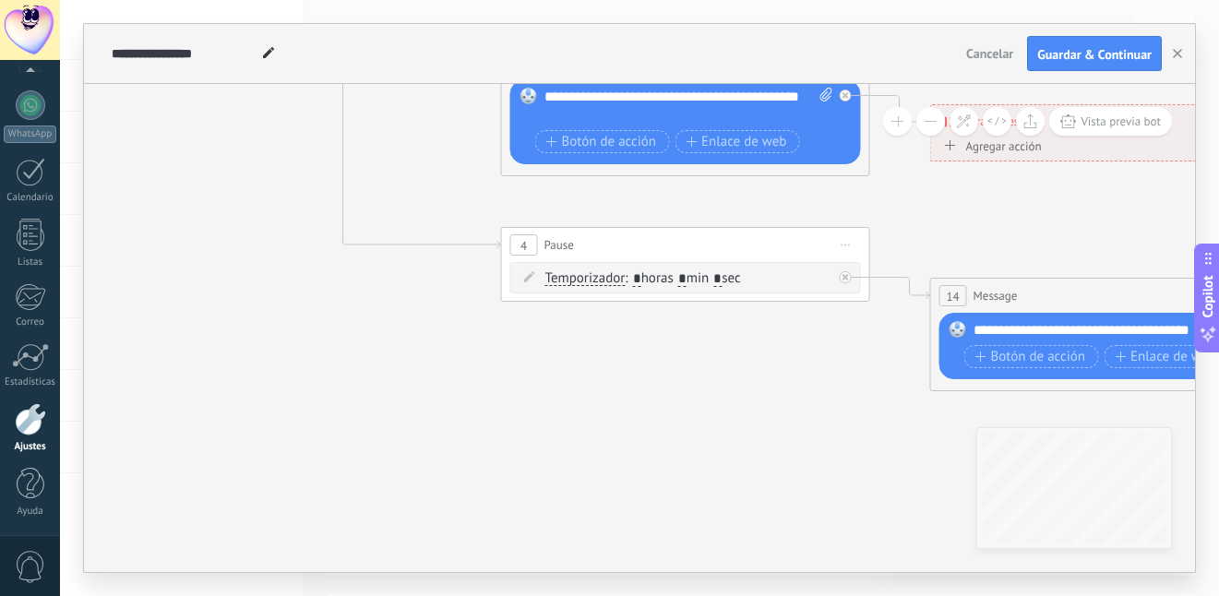
drag, startPoint x: 540, startPoint y: 285, endPoint x: 467, endPoint y: 198, distance: 113.3
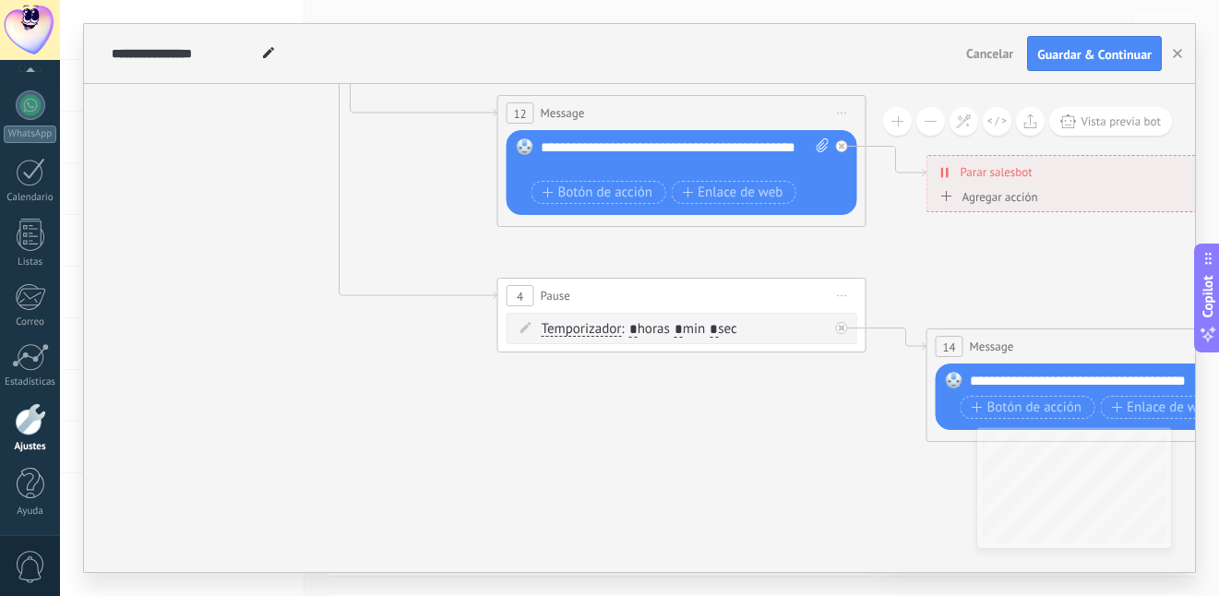
drag, startPoint x: 750, startPoint y: 314, endPoint x: 785, endPoint y: 456, distance: 146.4
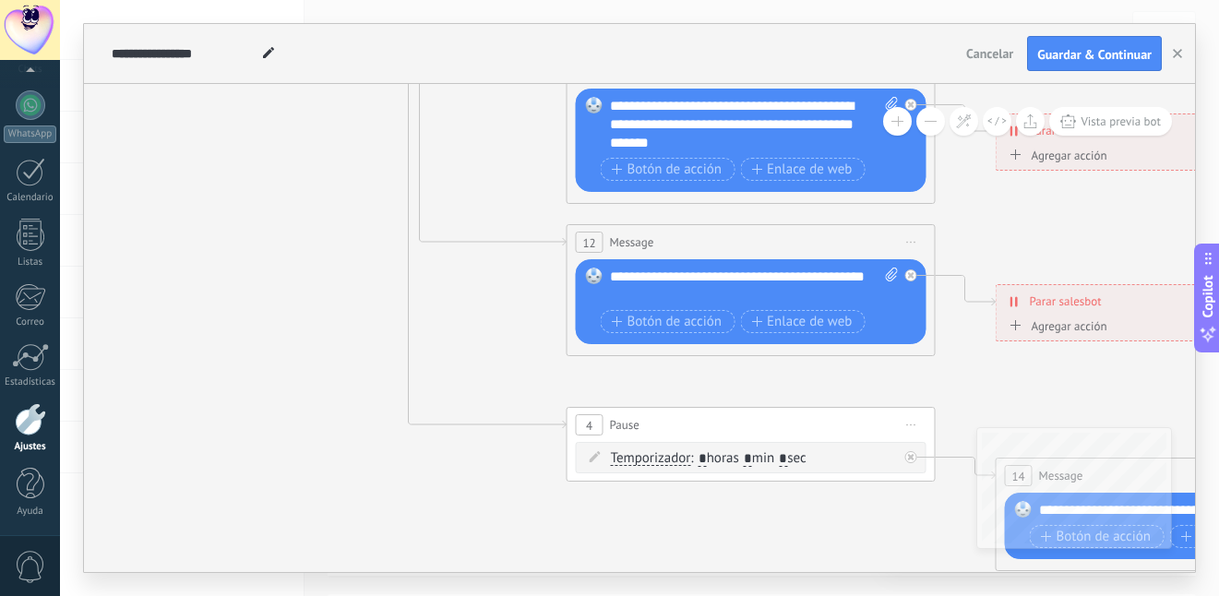
drag, startPoint x: 510, startPoint y: 127, endPoint x: 673, endPoint y: 363, distance: 286.5
click at [678, 366] on icon at bounding box center [793, 115] width 2877 height 1844
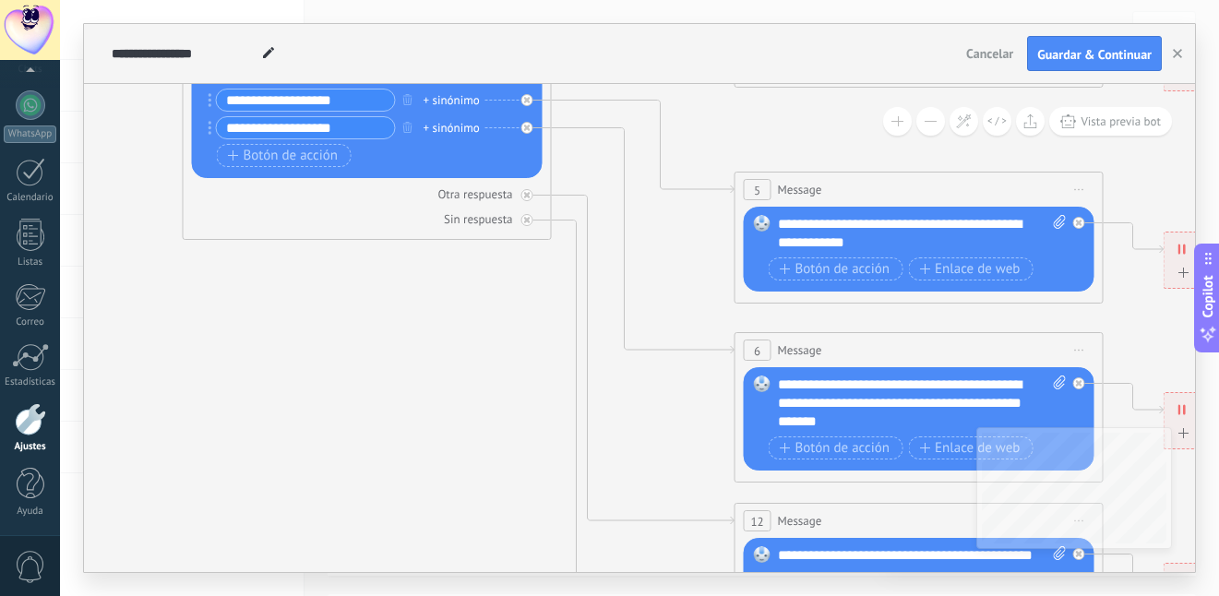
drag, startPoint x: 652, startPoint y: 169, endPoint x: 704, endPoint y: 385, distance: 222.3
click at [704, 385] on icon at bounding box center [961, 394] width 2877 height 1844
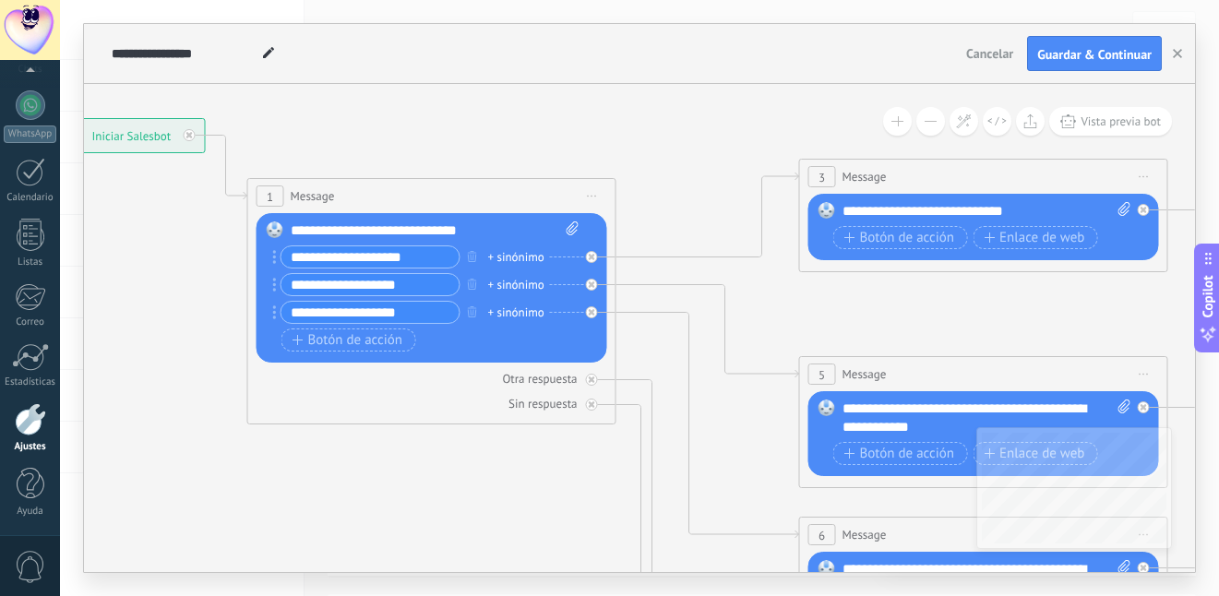
drag, startPoint x: 660, startPoint y: 180, endPoint x: 784, endPoint y: 332, distance: 196.2
click at [732, 344] on icon at bounding box center [1025, 579] width 2877 height 1844
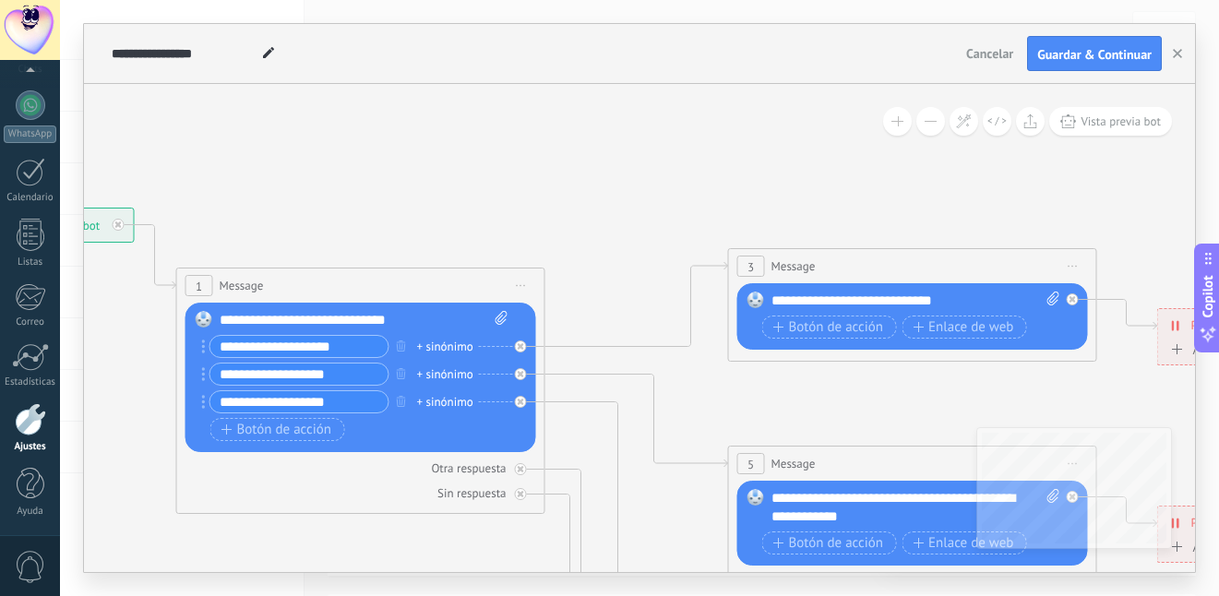
drag, startPoint x: 1022, startPoint y: 202, endPoint x: 920, endPoint y: 176, distance: 104.8
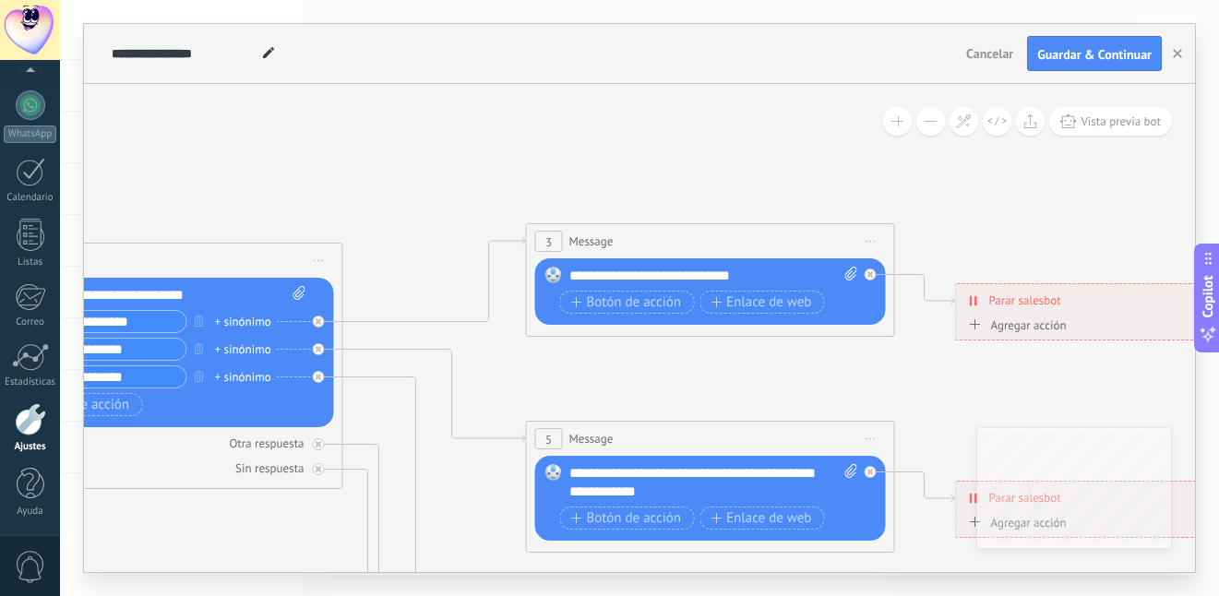
drag, startPoint x: 914, startPoint y: 173, endPoint x: 649, endPoint y: 146, distance: 266.3
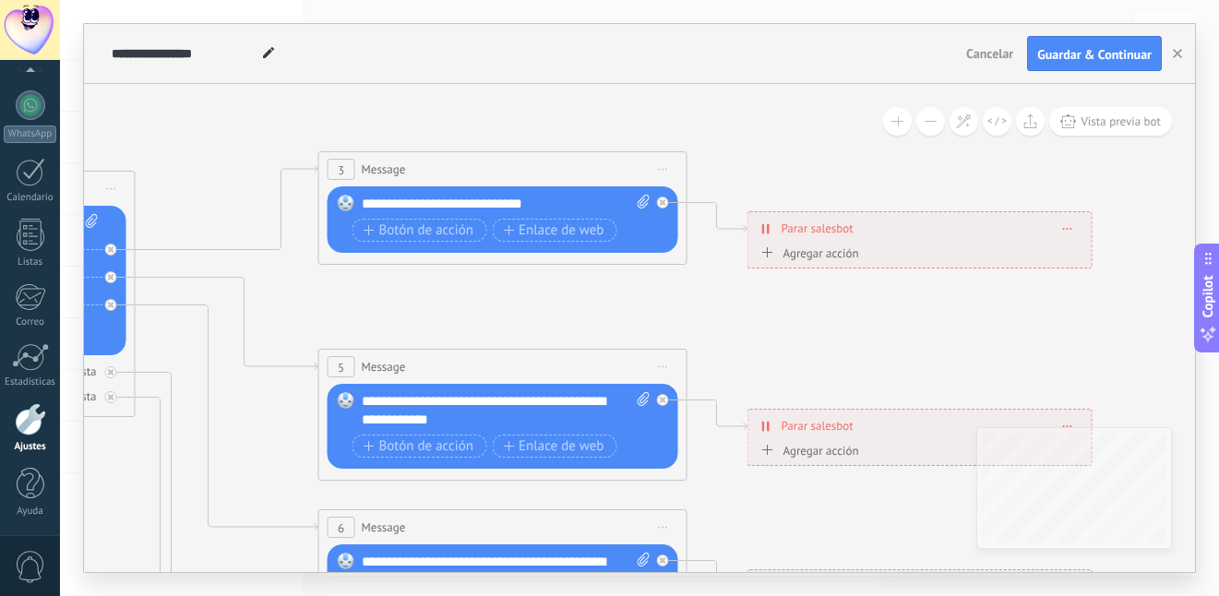
drag, startPoint x: 810, startPoint y: 201, endPoint x: 666, endPoint y: 131, distance: 161.0
click at [666, 131] on icon at bounding box center [544, 571] width 2877 height 1844
click at [49, 102] on link "WhatsApp" at bounding box center [30, 116] width 60 height 53
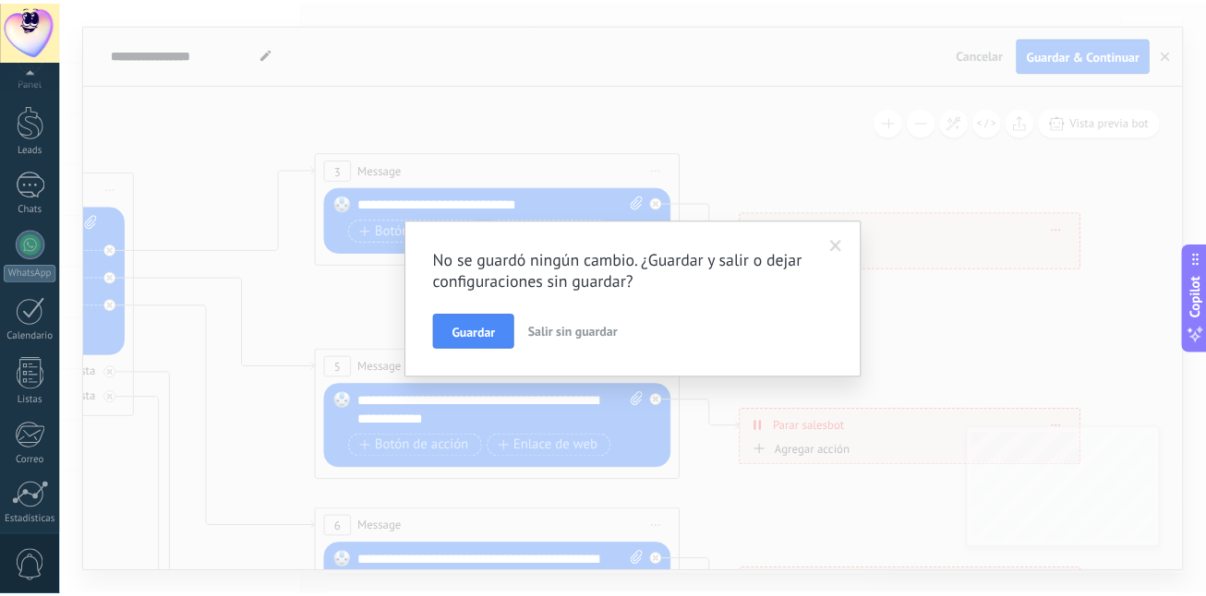
scroll to position [172, 0]
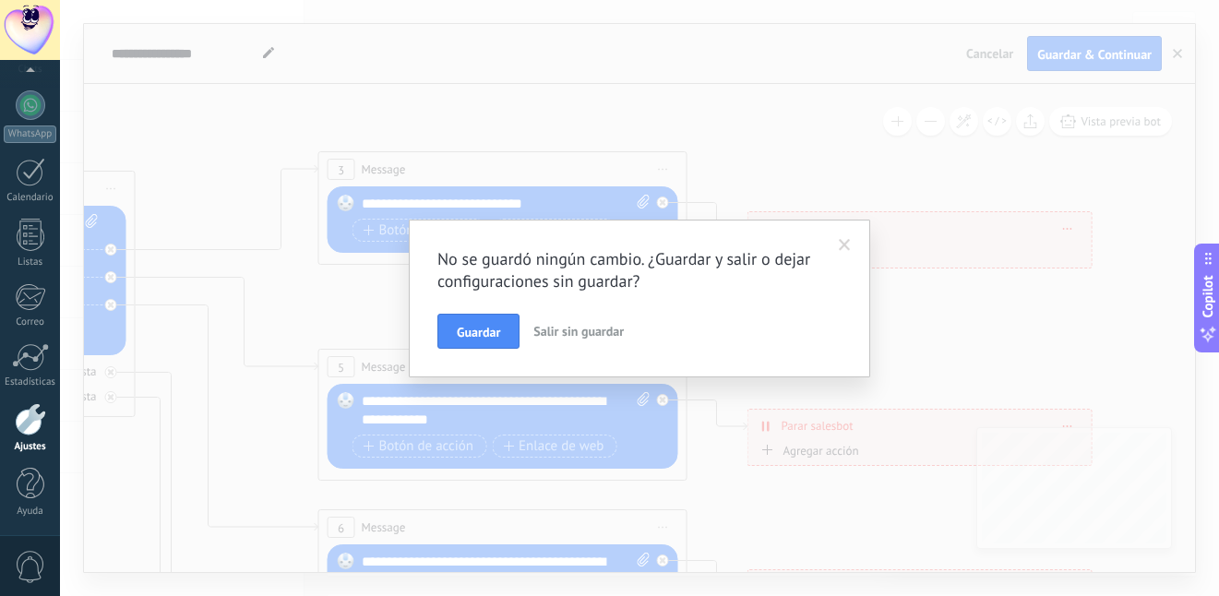
click at [554, 328] on span "Salir sin guardar" at bounding box center [579, 331] width 90 height 17
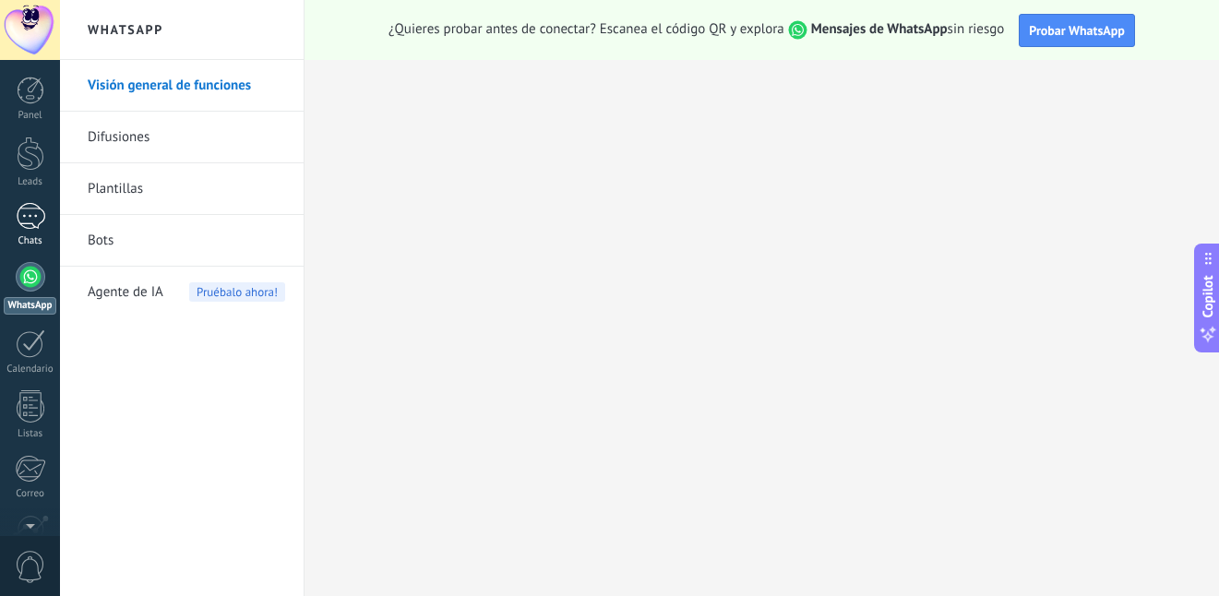
click at [30, 206] on div at bounding box center [31, 216] width 30 height 27
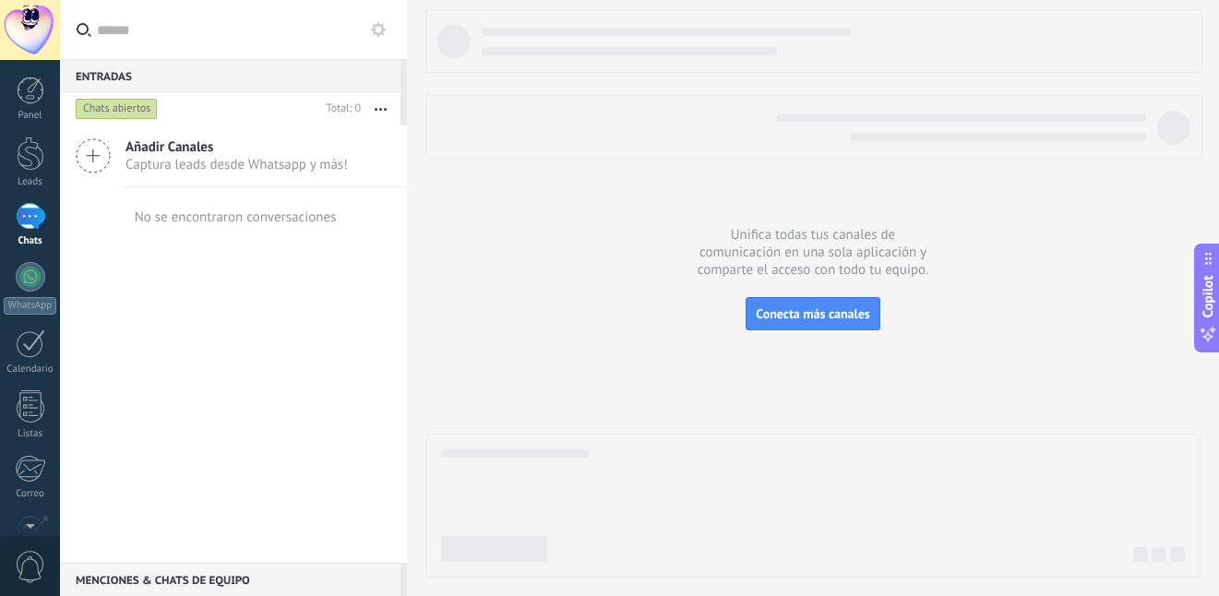
click at [147, 152] on span "Añadir Canales" at bounding box center [237, 147] width 222 height 18
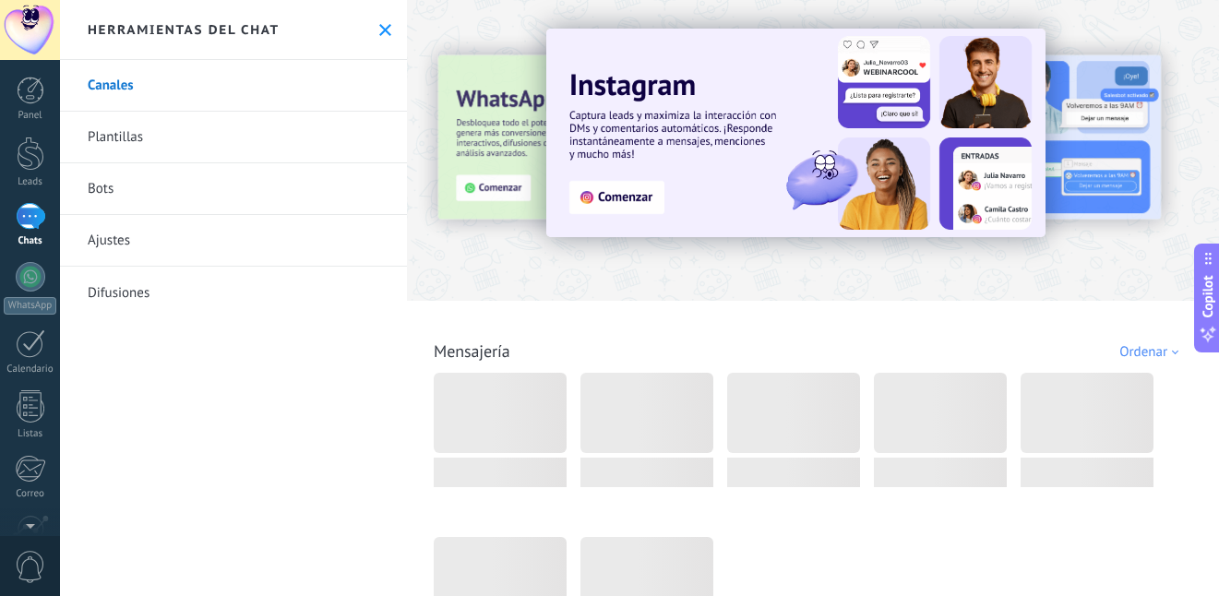
click at [258, 197] on link "Bots" at bounding box center [233, 189] width 347 height 52
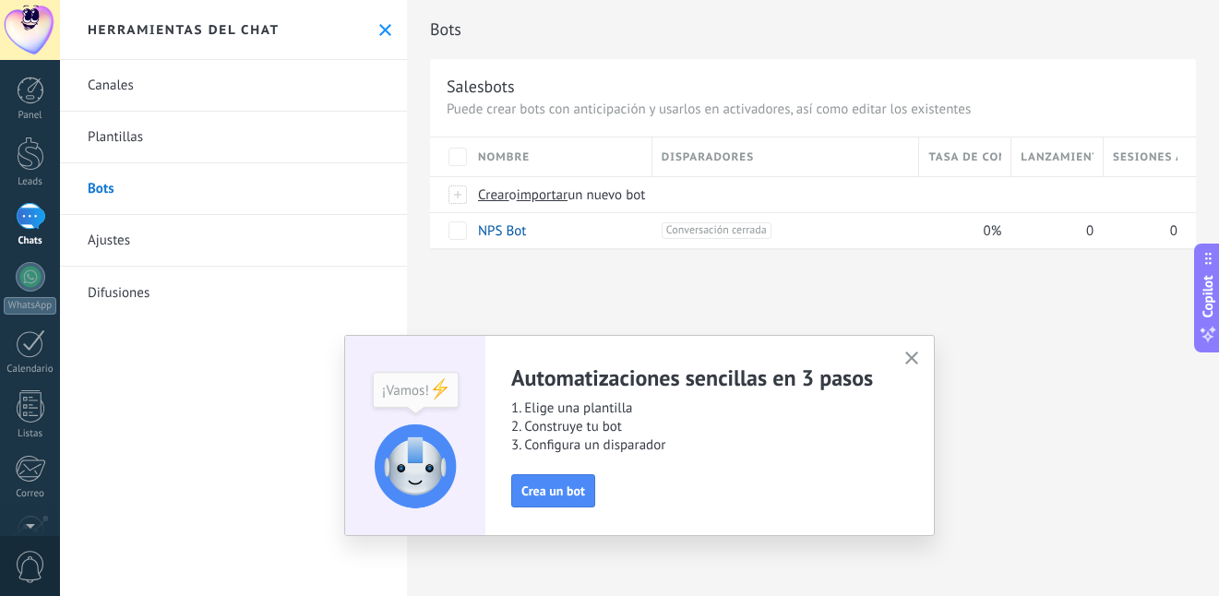
click at [912, 365] on icon "button" at bounding box center [913, 359] width 14 height 14
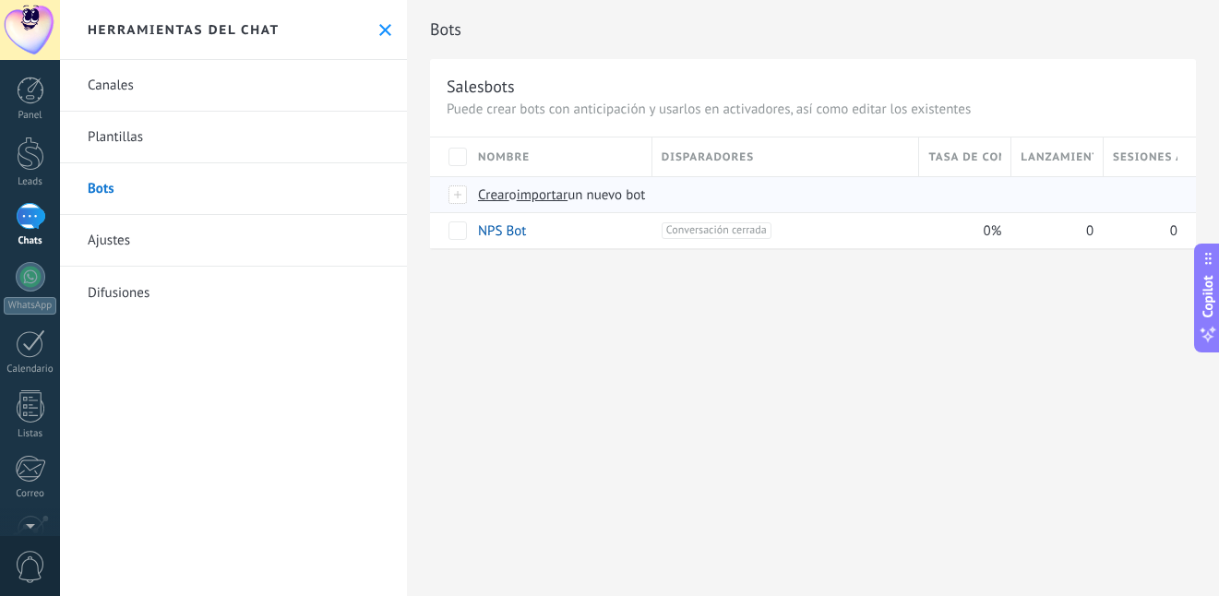
click at [497, 193] on span "Crear" at bounding box center [493, 195] width 31 height 18
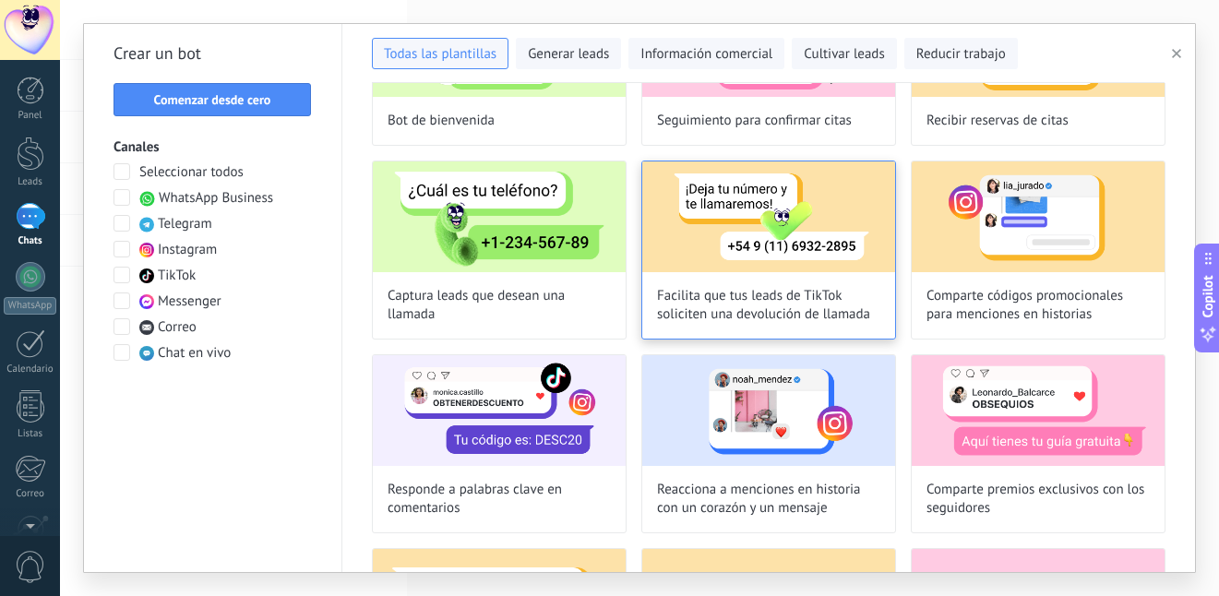
scroll to position [462, 0]
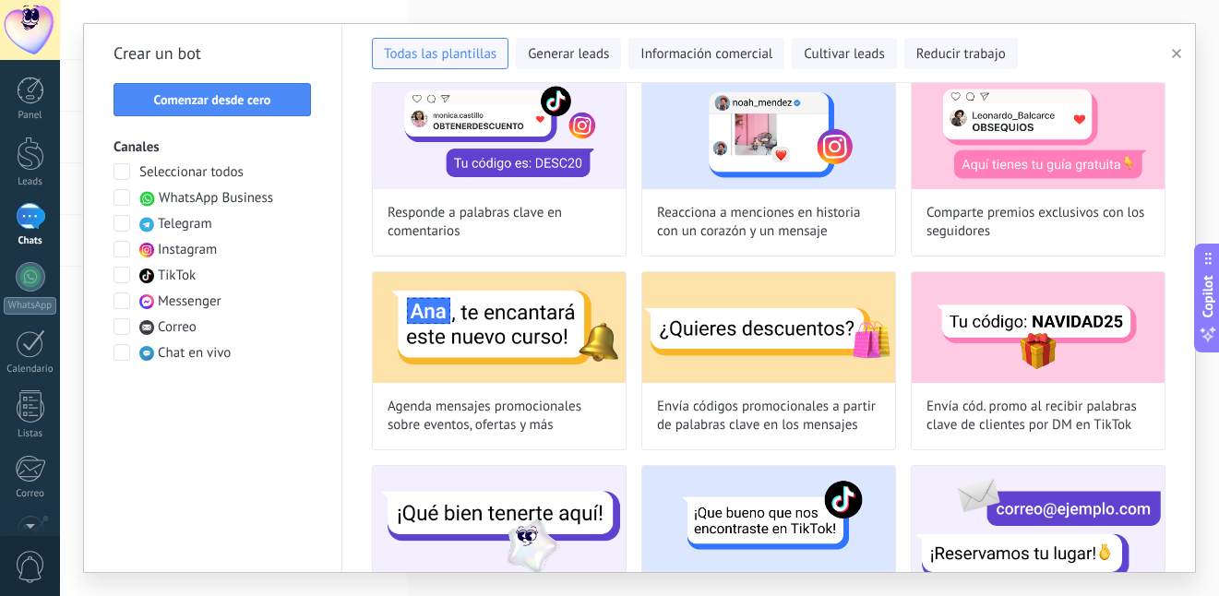
click at [234, 203] on span "WhatsApp Business" at bounding box center [216, 198] width 114 height 18
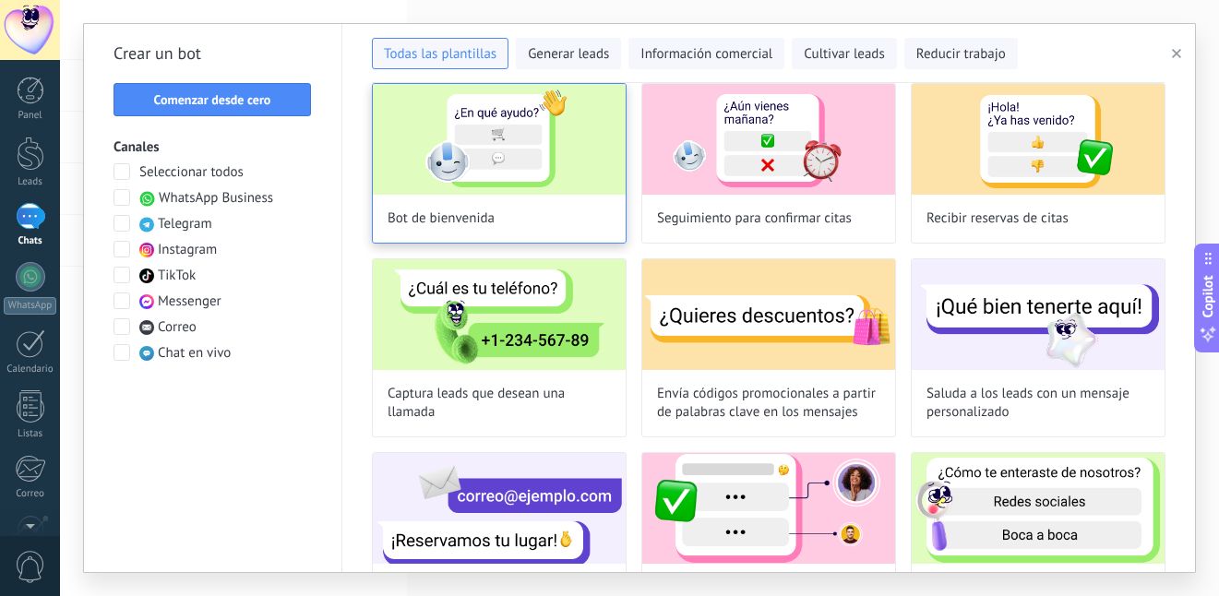
scroll to position [0, 0]
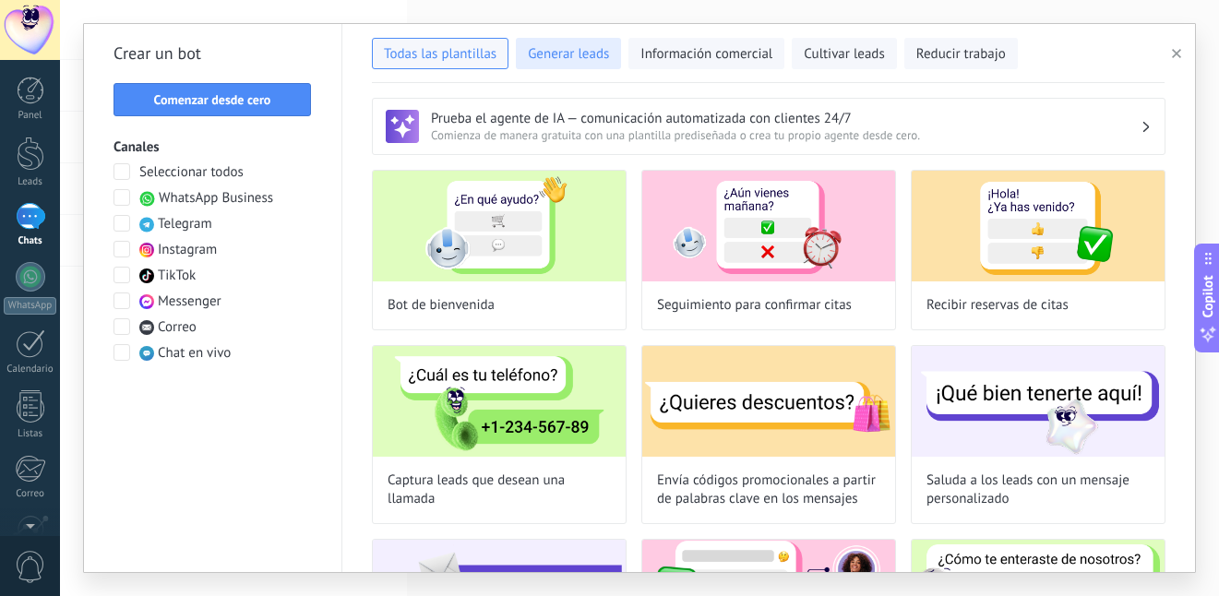
click at [589, 55] on span "Generar leads" at bounding box center [568, 54] width 81 height 18
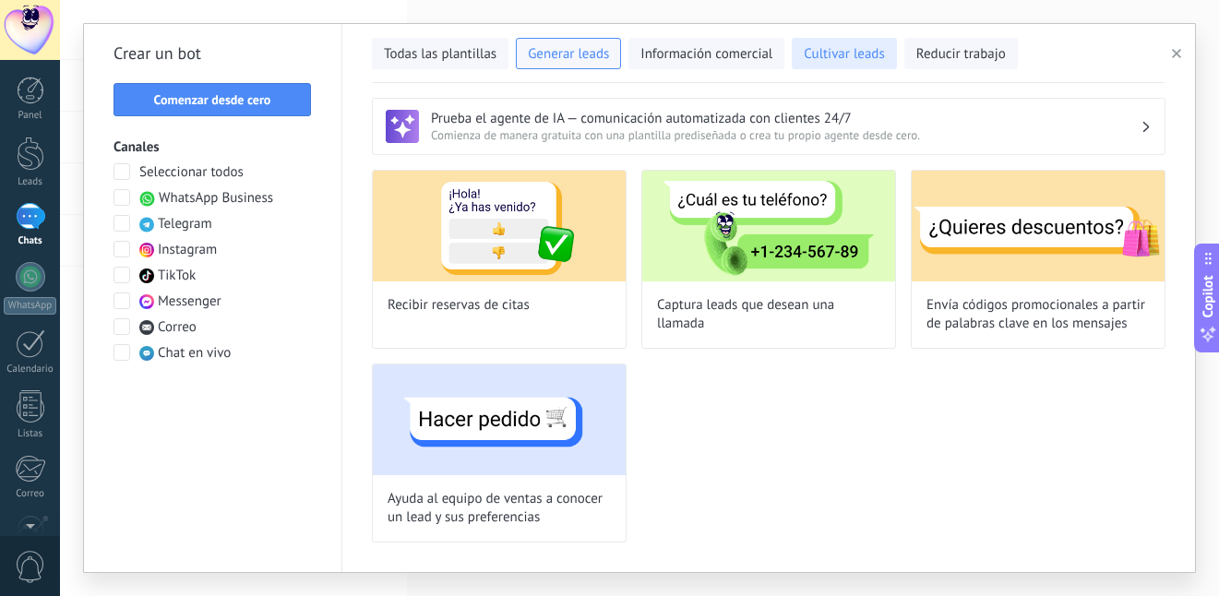
click at [856, 62] on span "Cultivar leads" at bounding box center [844, 54] width 80 height 18
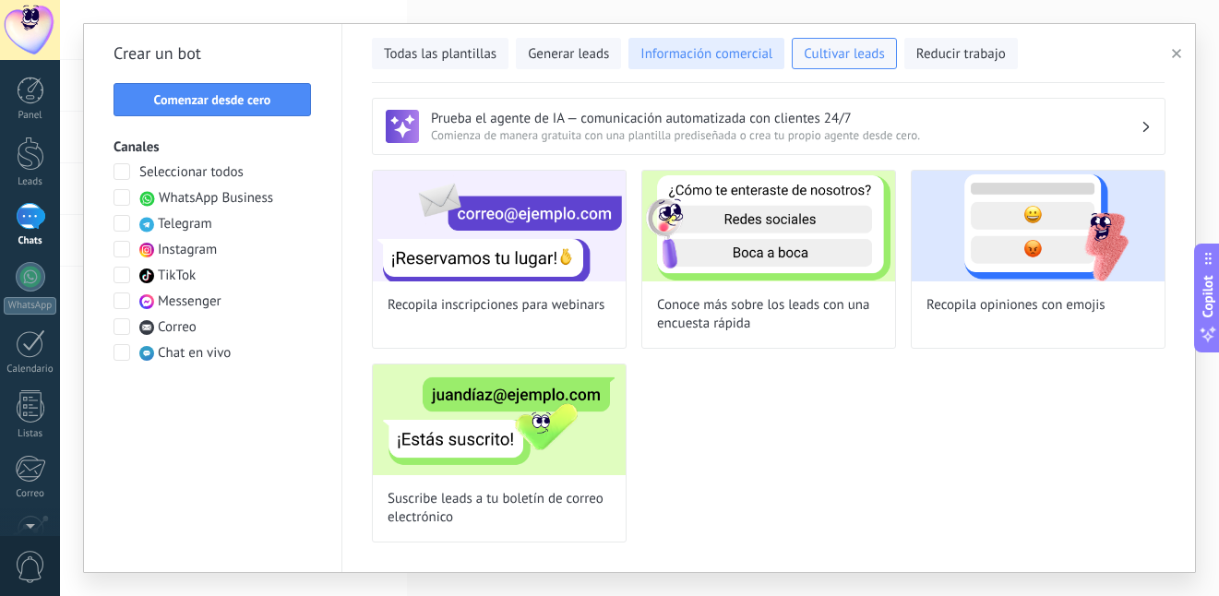
click at [655, 52] on span "Información comercial" at bounding box center [707, 54] width 132 height 18
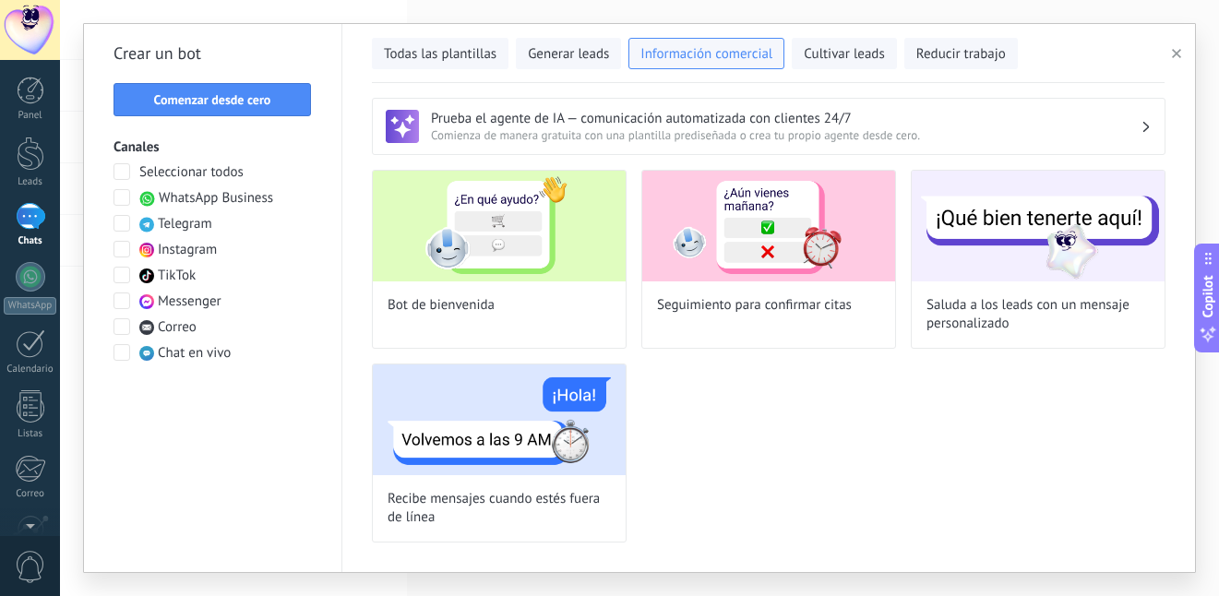
click at [559, 69] on div "Todas las plantillas Generar leads Información comercial Cultivar leads Reducir…" at bounding box center [768, 53] width 793 height 59
click at [558, 55] on span "Generar leads" at bounding box center [568, 54] width 81 height 18
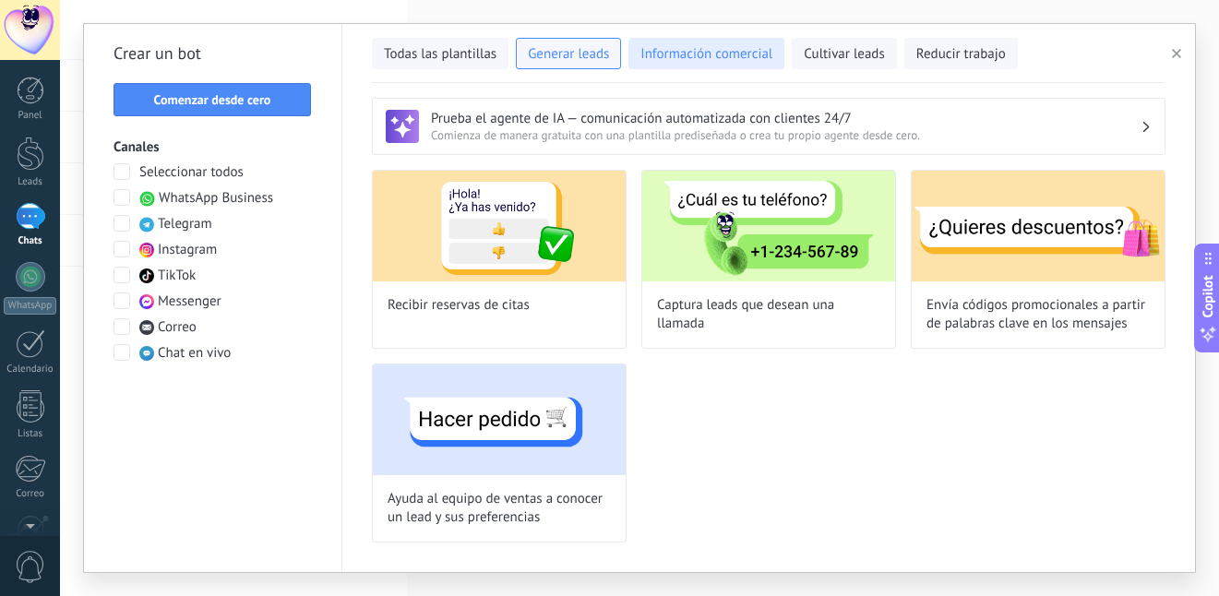
click at [726, 42] on button "Información comercial" at bounding box center [707, 53] width 156 height 31
